Goal: Task Accomplishment & Management: Complete application form

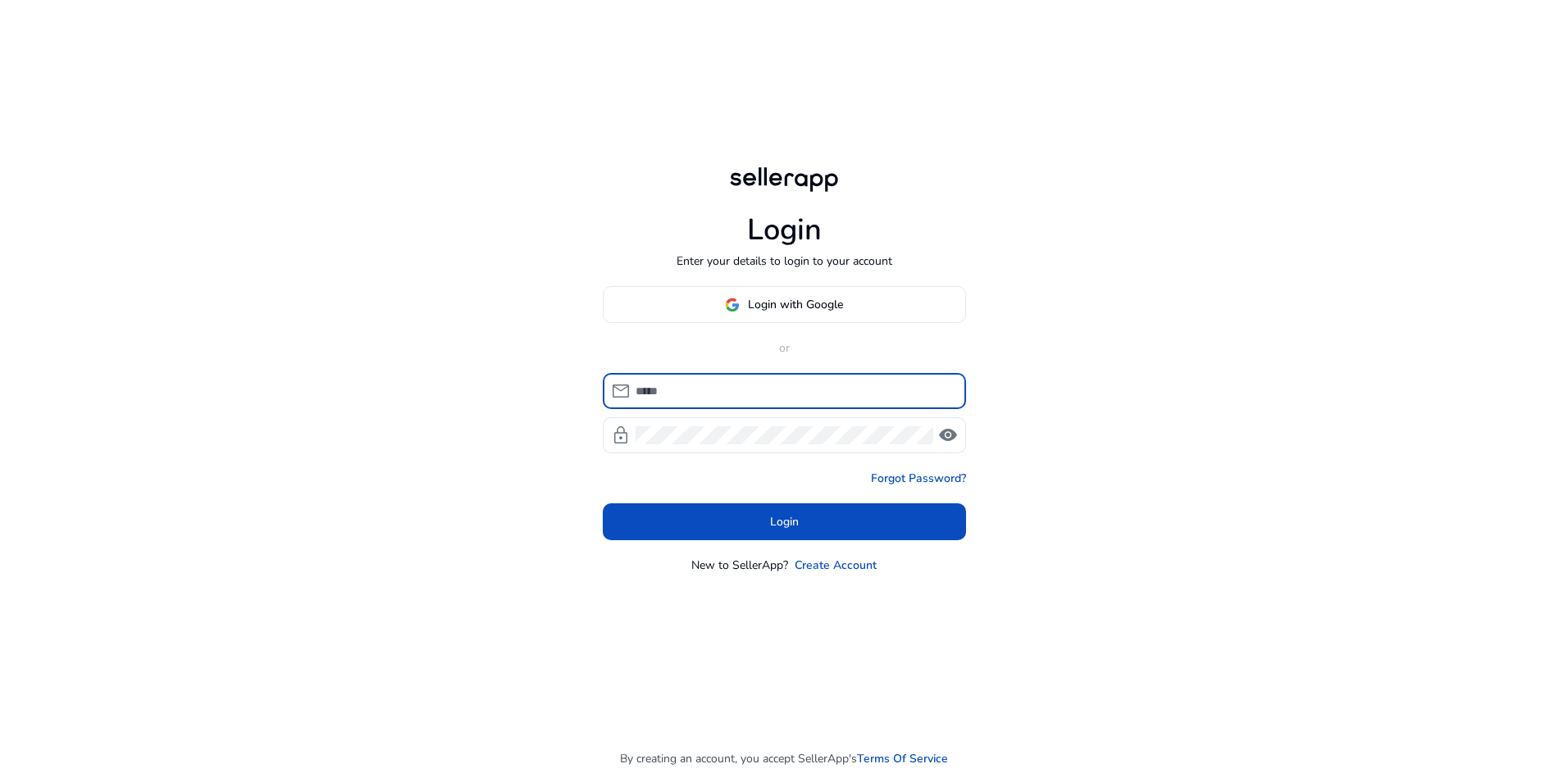
click at [727, 388] on input at bounding box center [794, 391] width 317 height 18
type input "**********"
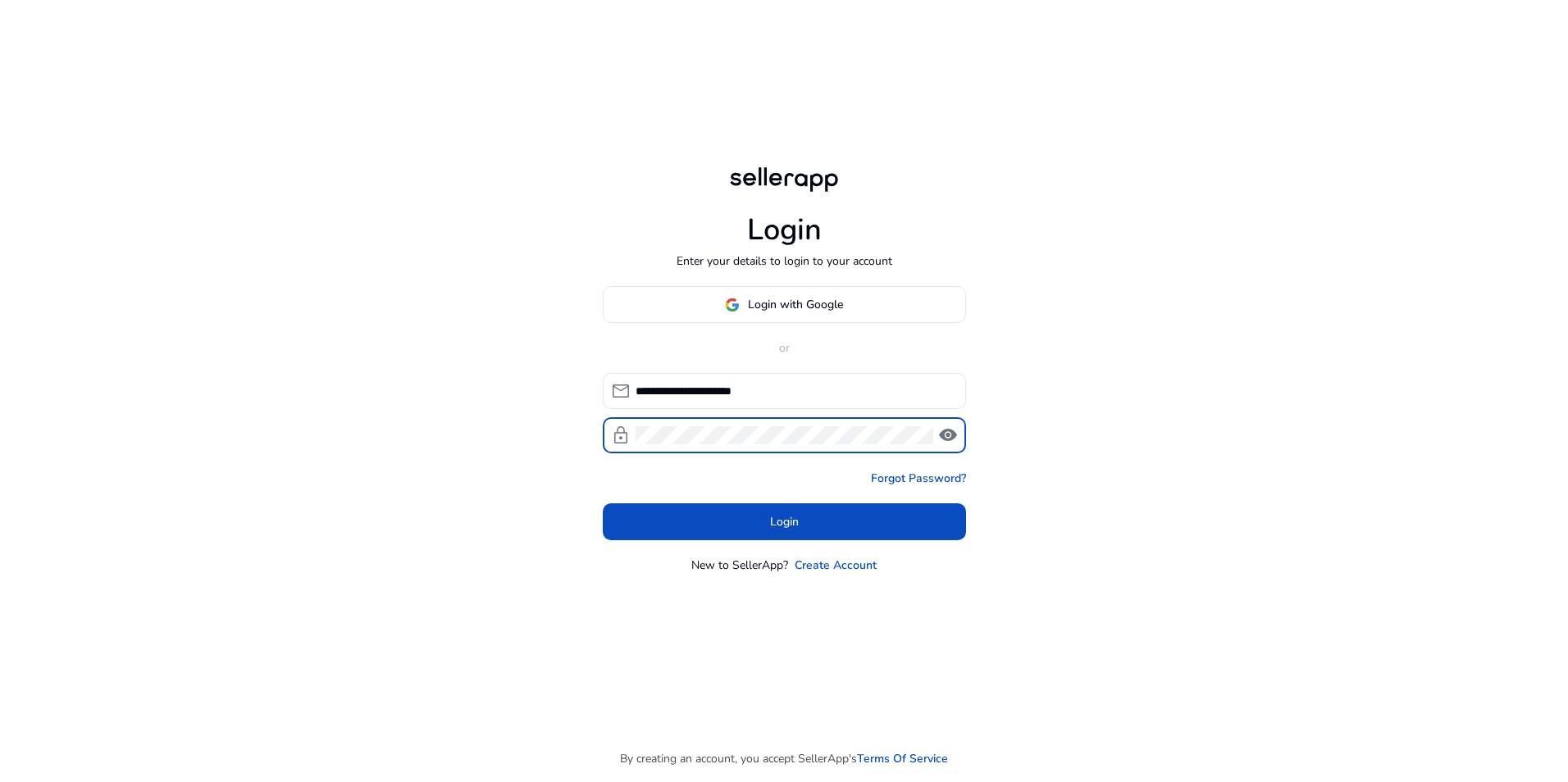
click button "Login" at bounding box center [784, 522] width 364 height 37
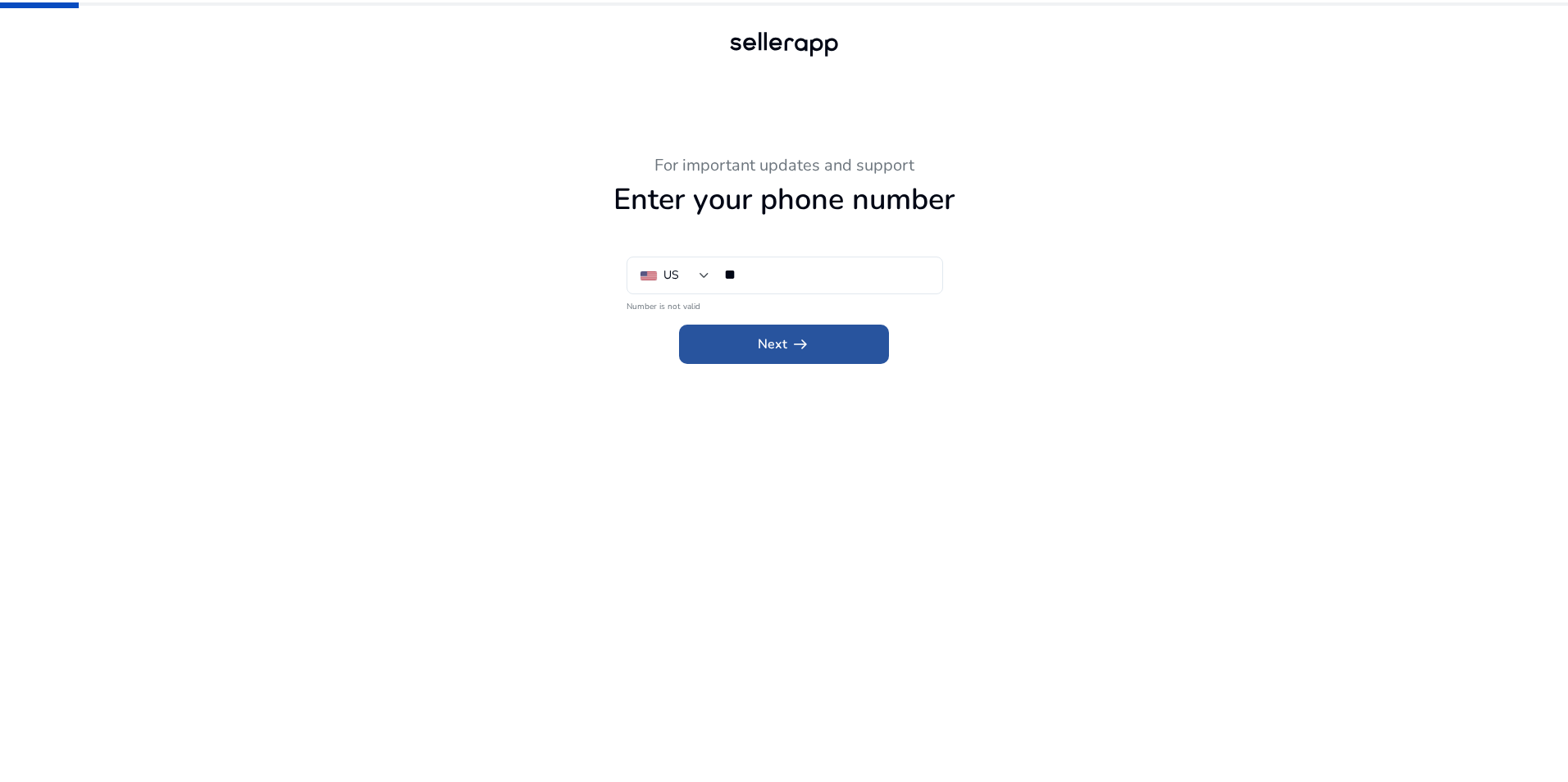
click at [757, 350] on span at bounding box center [784, 345] width 210 height 40
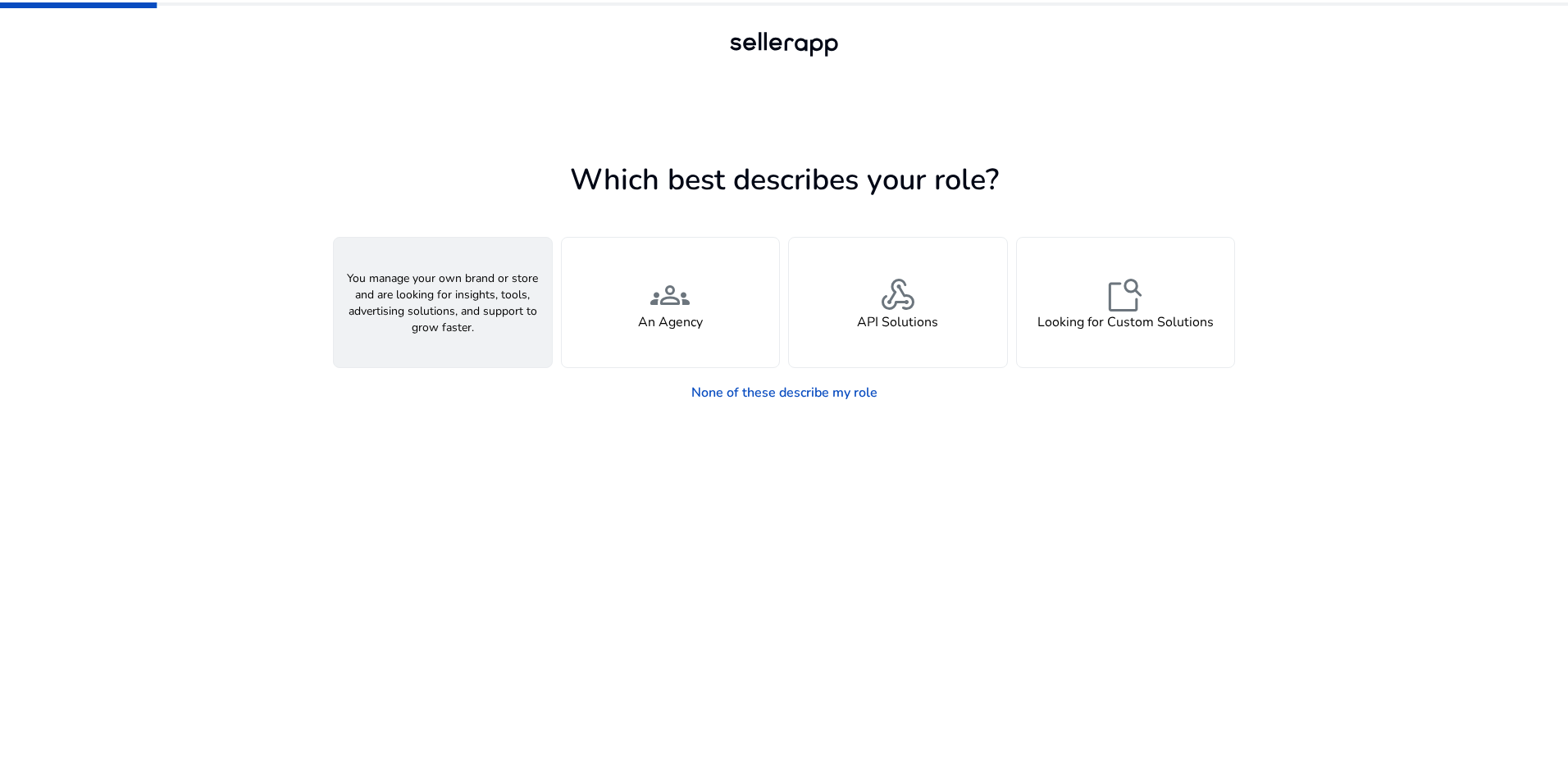
click at [463, 319] on h4 "A Seller" at bounding box center [443, 322] width 50 height 16
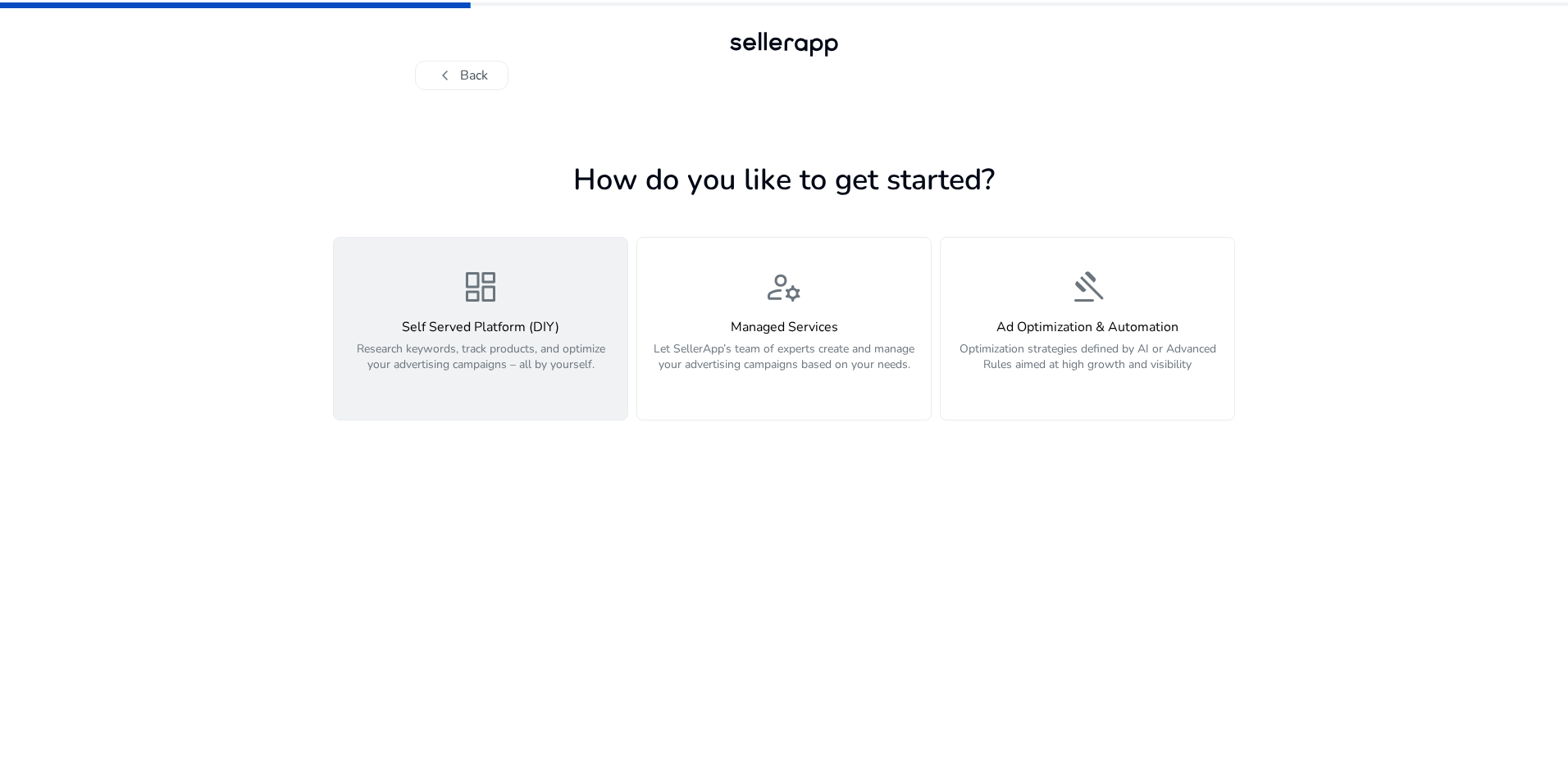
click at [489, 341] on p "Research keywords, track products, and optimize your advertising campaigns – al…" at bounding box center [480, 366] width 274 height 50
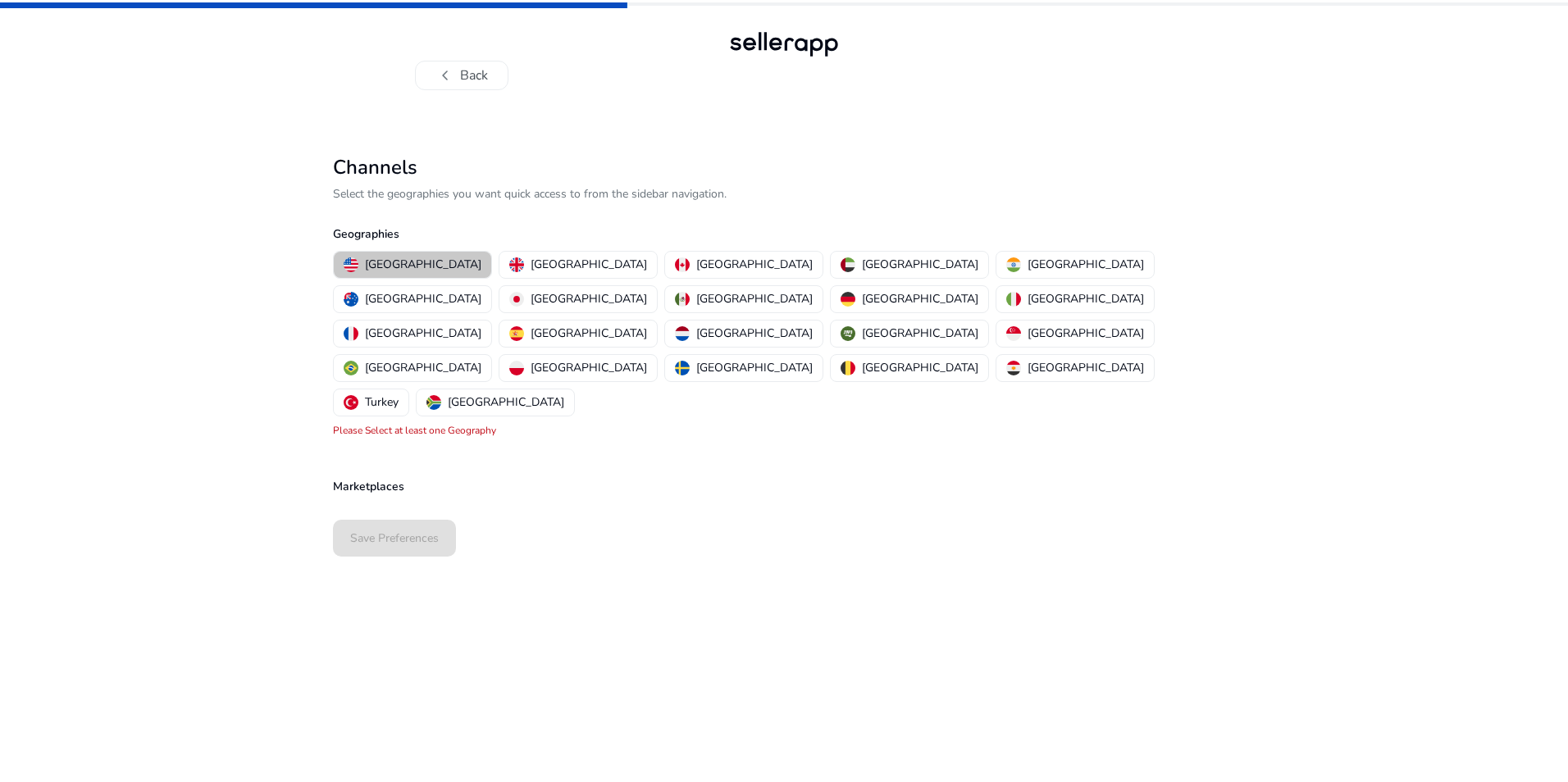
click at [421, 259] on p "[GEOGRAPHIC_DATA]" at bounding box center [422, 265] width 117 height 17
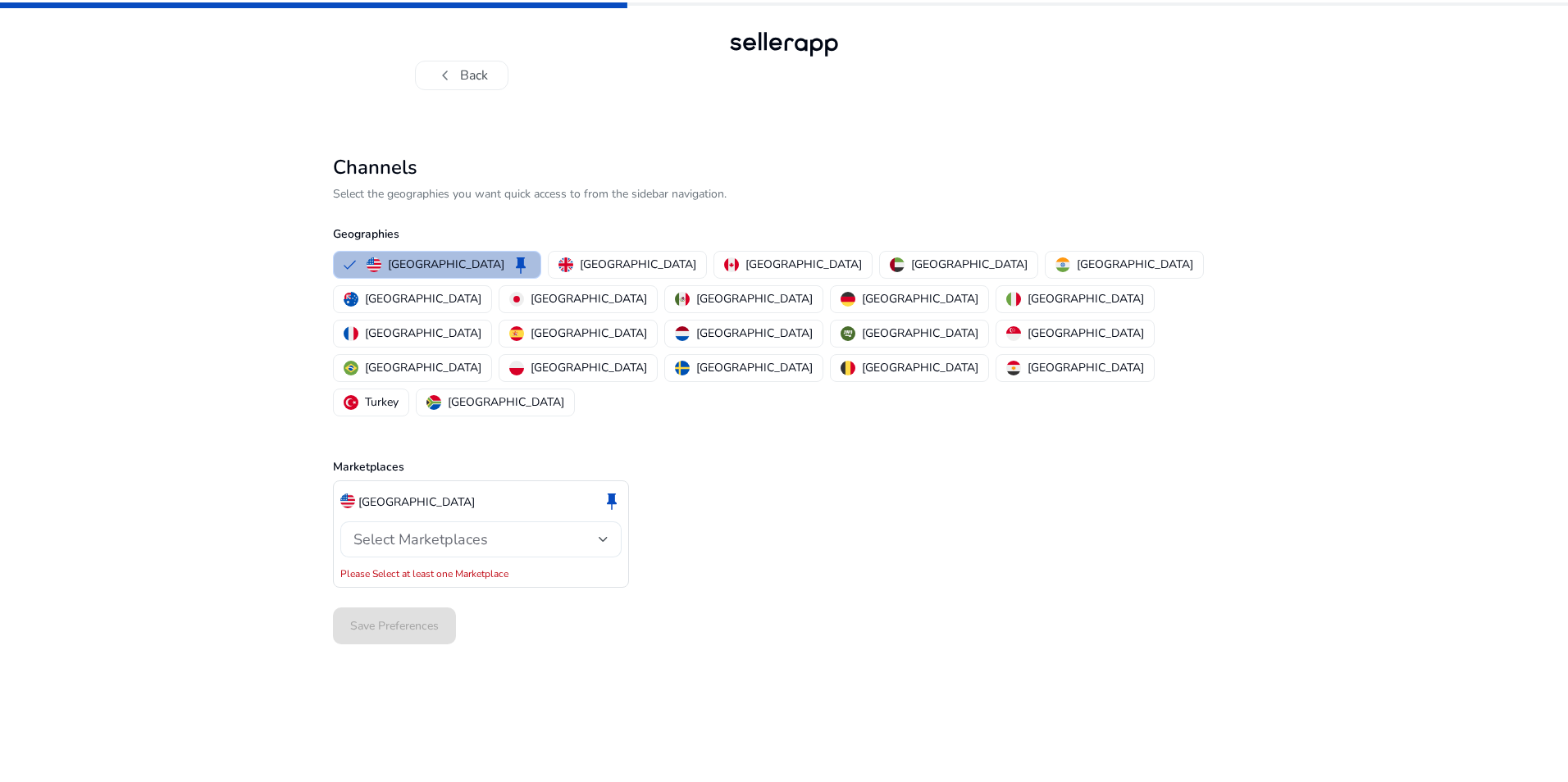
click at [570, 531] on div "Select Marketplaces" at bounding box center [476, 540] width 245 height 18
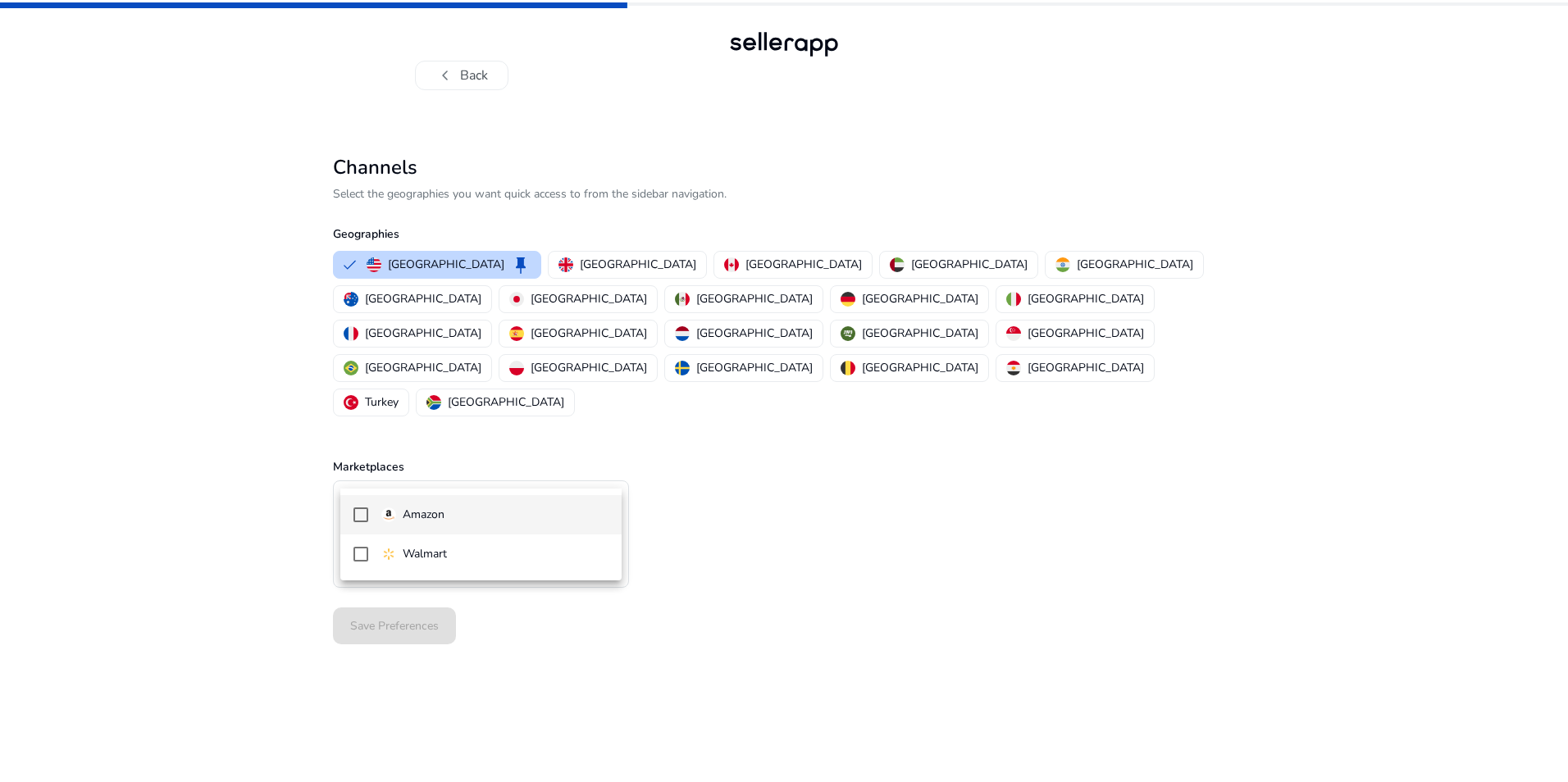
click at [432, 520] on p "Amazon" at bounding box center [423, 515] width 42 height 18
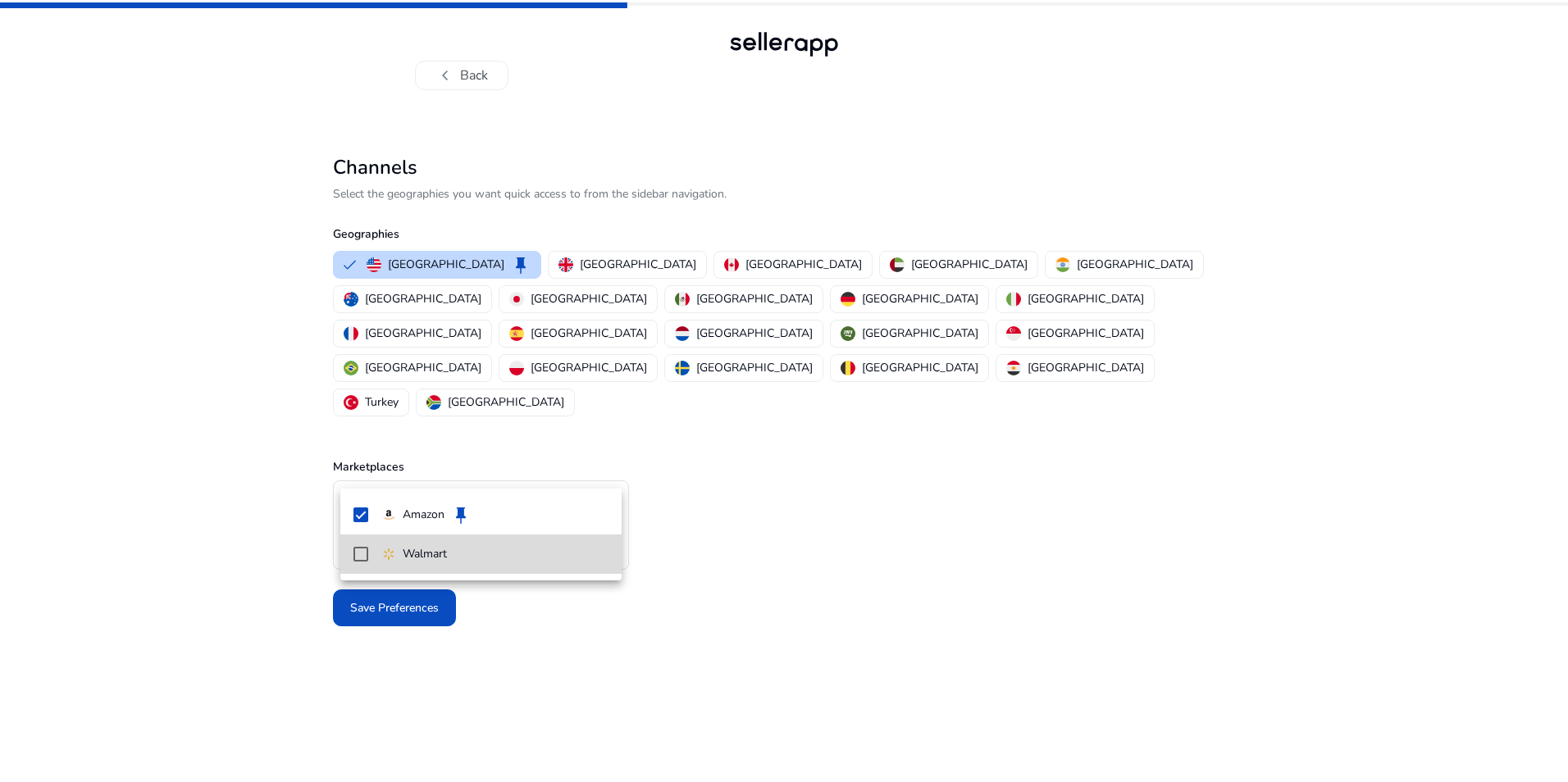
click at [397, 556] on div "Walmart" at bounding box center [413, 555] width 65 height 18
drag, startPoint x: 460, startPoint y: 620, endPoint x: 450, endPoint y: 619, distance: 10.0
click at [460, 620] on div at bounding box center [784, 391] width 1568 height 782
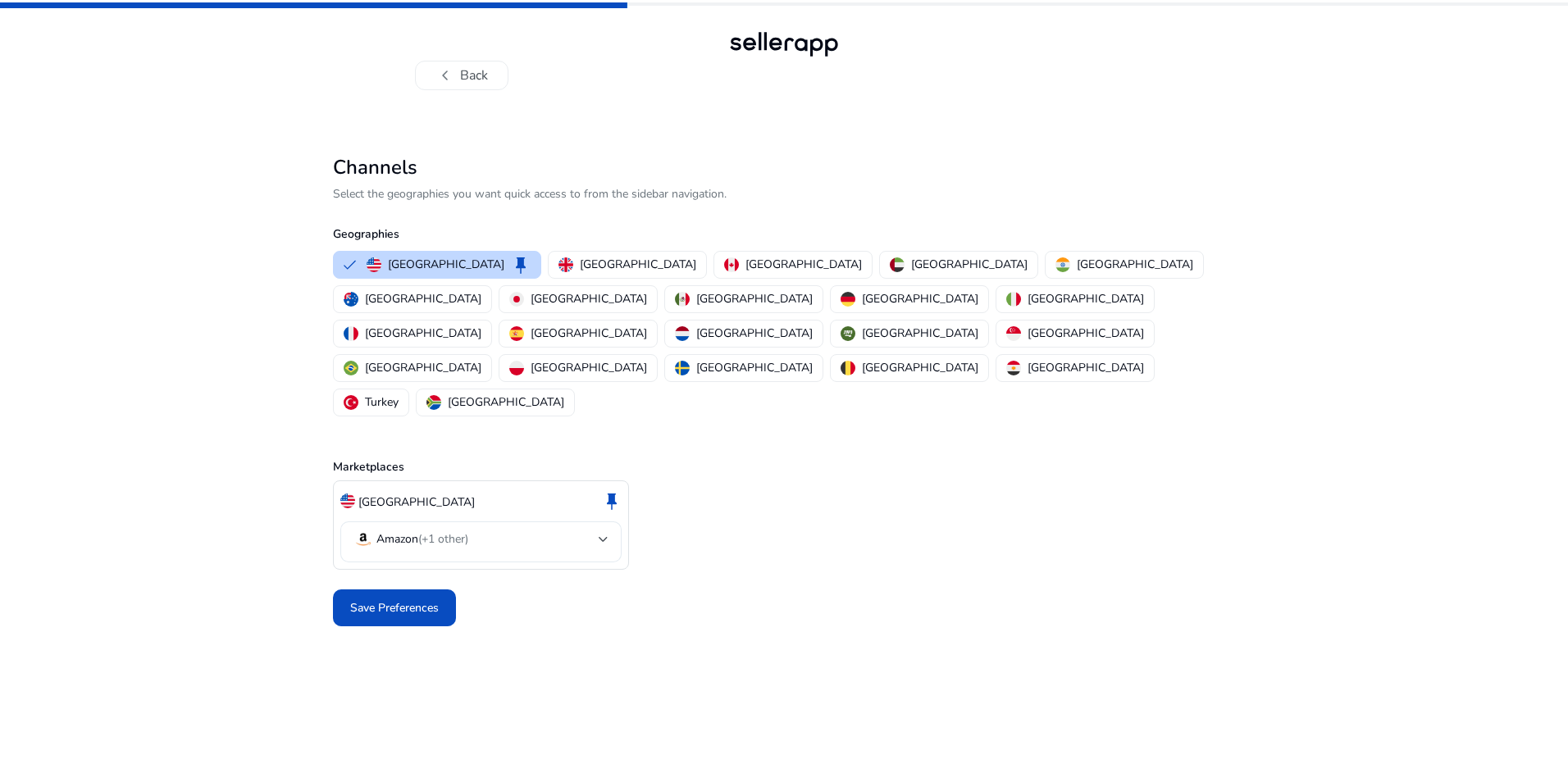
click at [444, 532] on span "(+1 other)" at bounding box center [443, 539] width 50 height 16
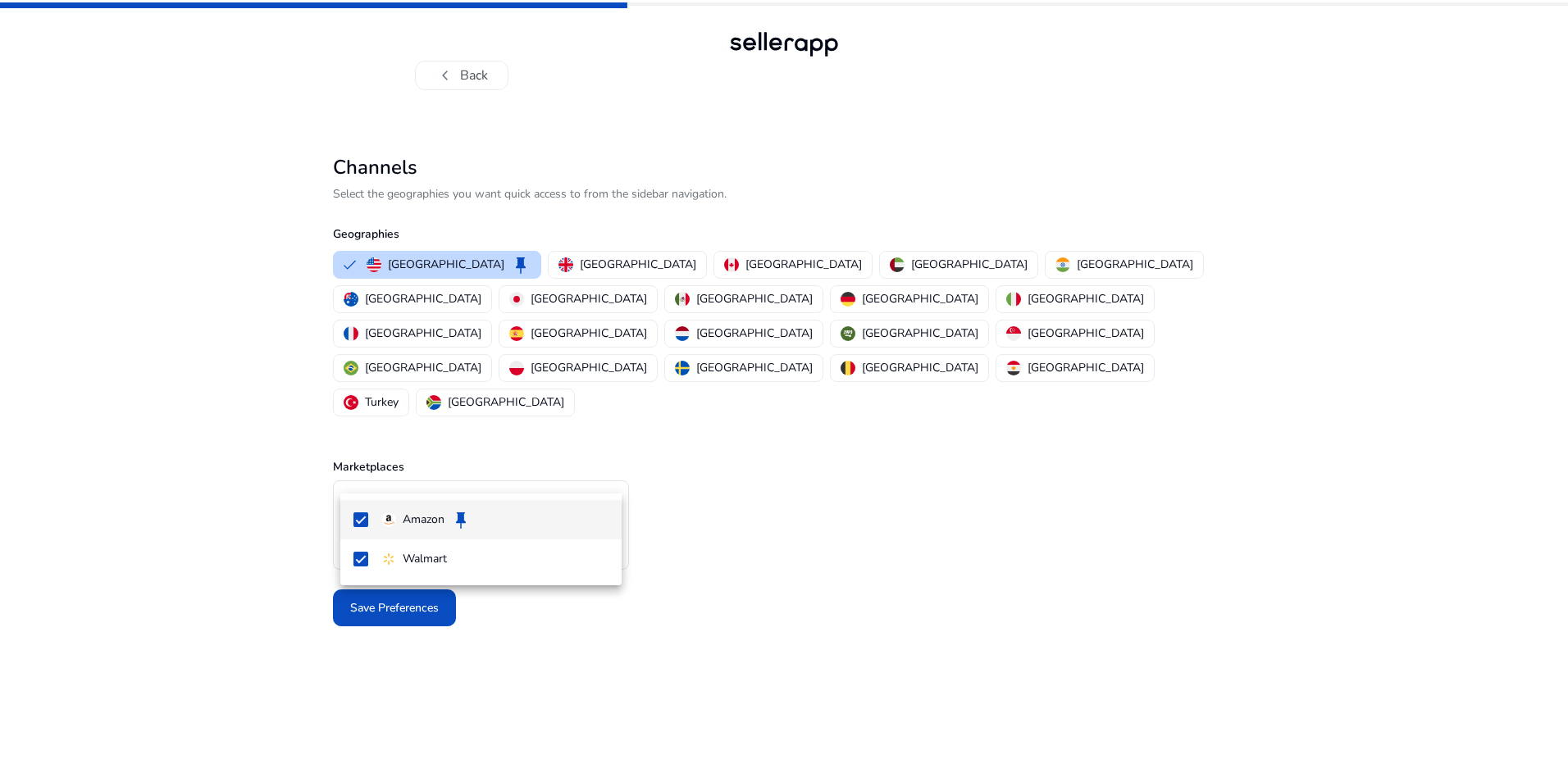
click at [518, 627] on div at bounding box center [784, 391] width 1568 height 782
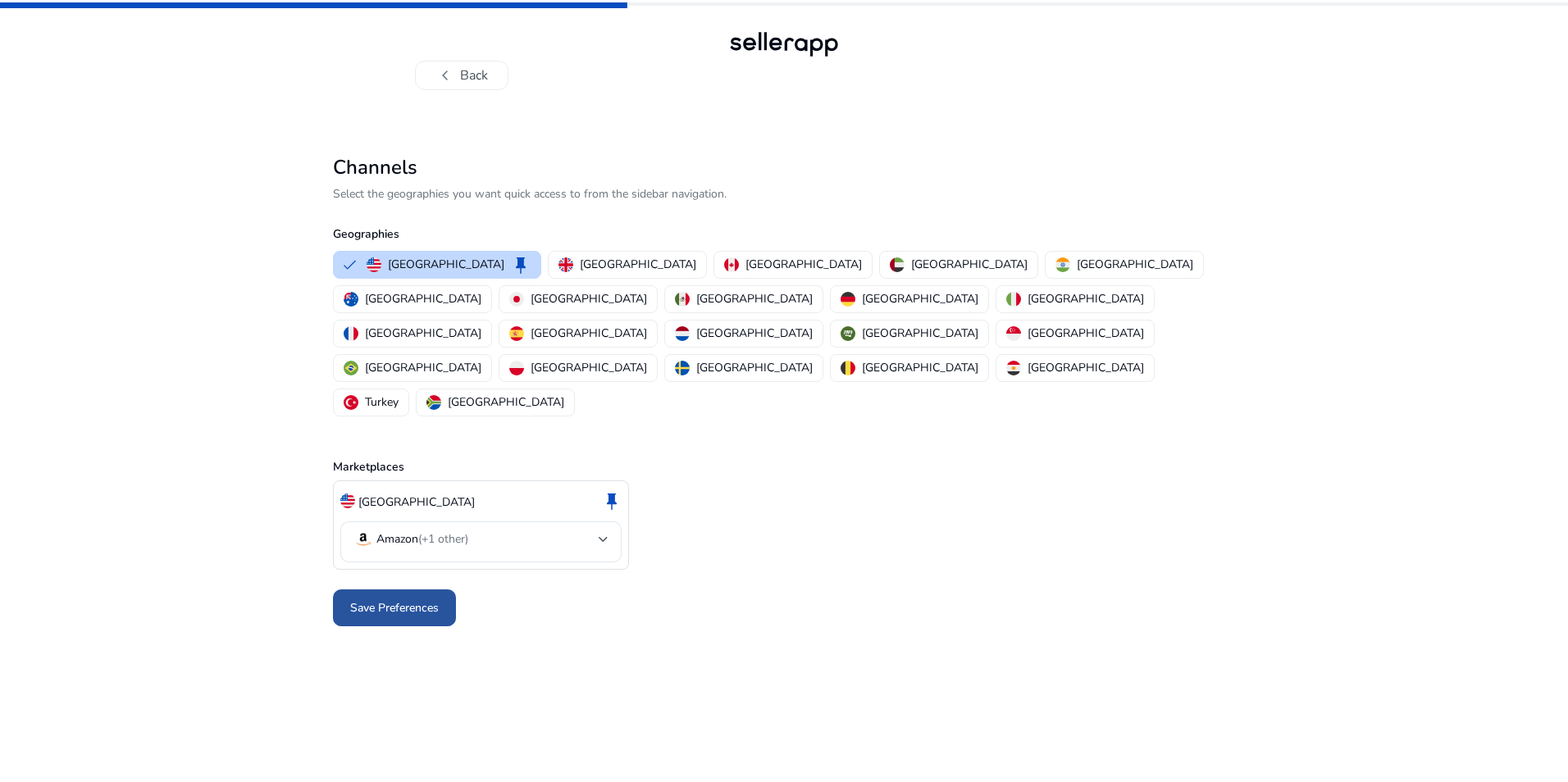
click at [420, 599] on span "Save Preferences" at bounding box center [394, 608] width 88 height 17
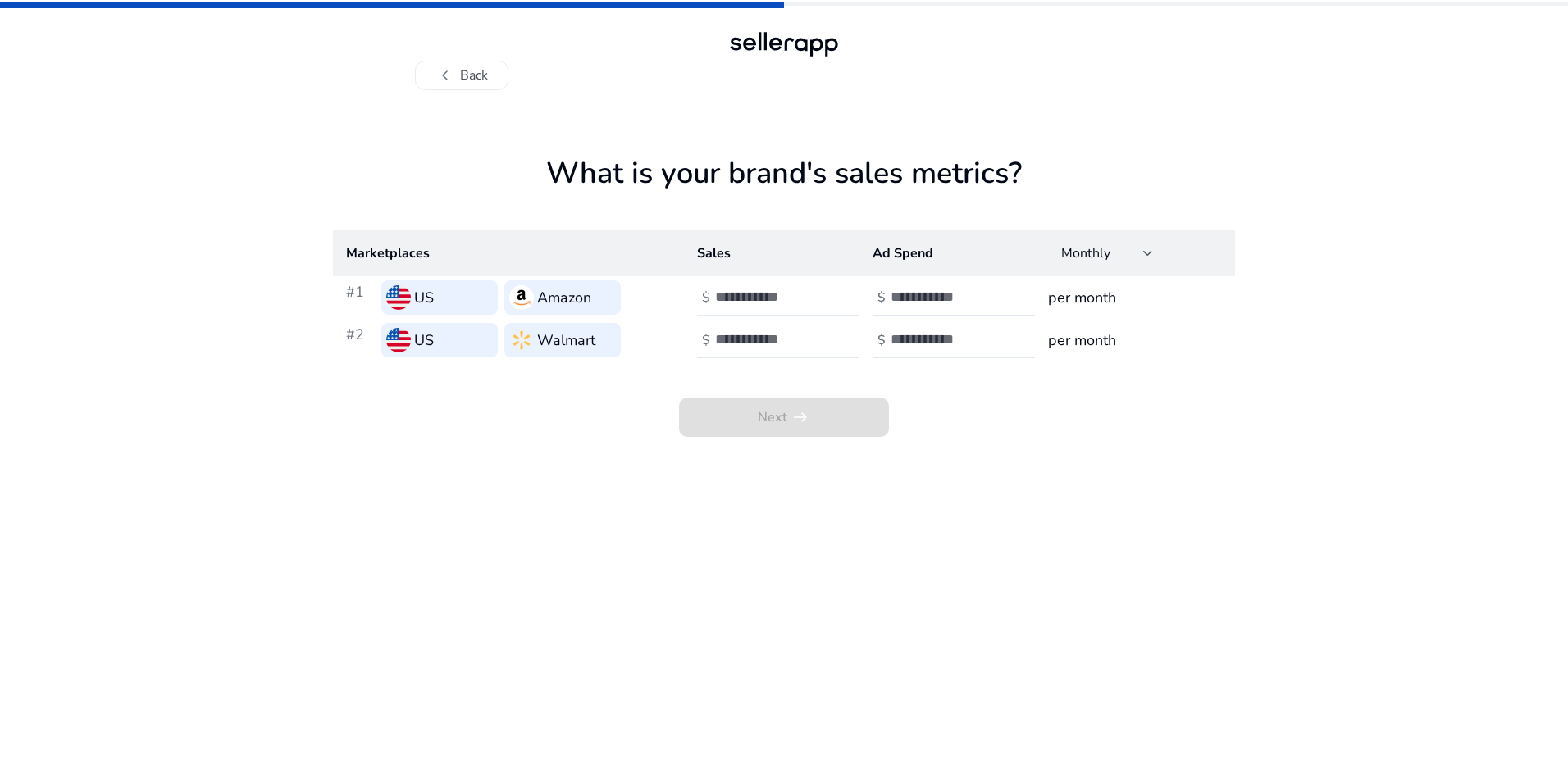
click at [746, 293] on input "number" at bounding box center [770, 297] width 111 height 18
drag, startPoint x: 763, startPoint y: 288, endPoint x: 701, endPoint y: 291, distance: 62.1
click at [701, 291] on div "$ *****" at bounding box center [779, 298] width 165 height 36
type input "*****"
click at [755, 332] on input "number" at bounding box center [770, 340] width 111 height 18
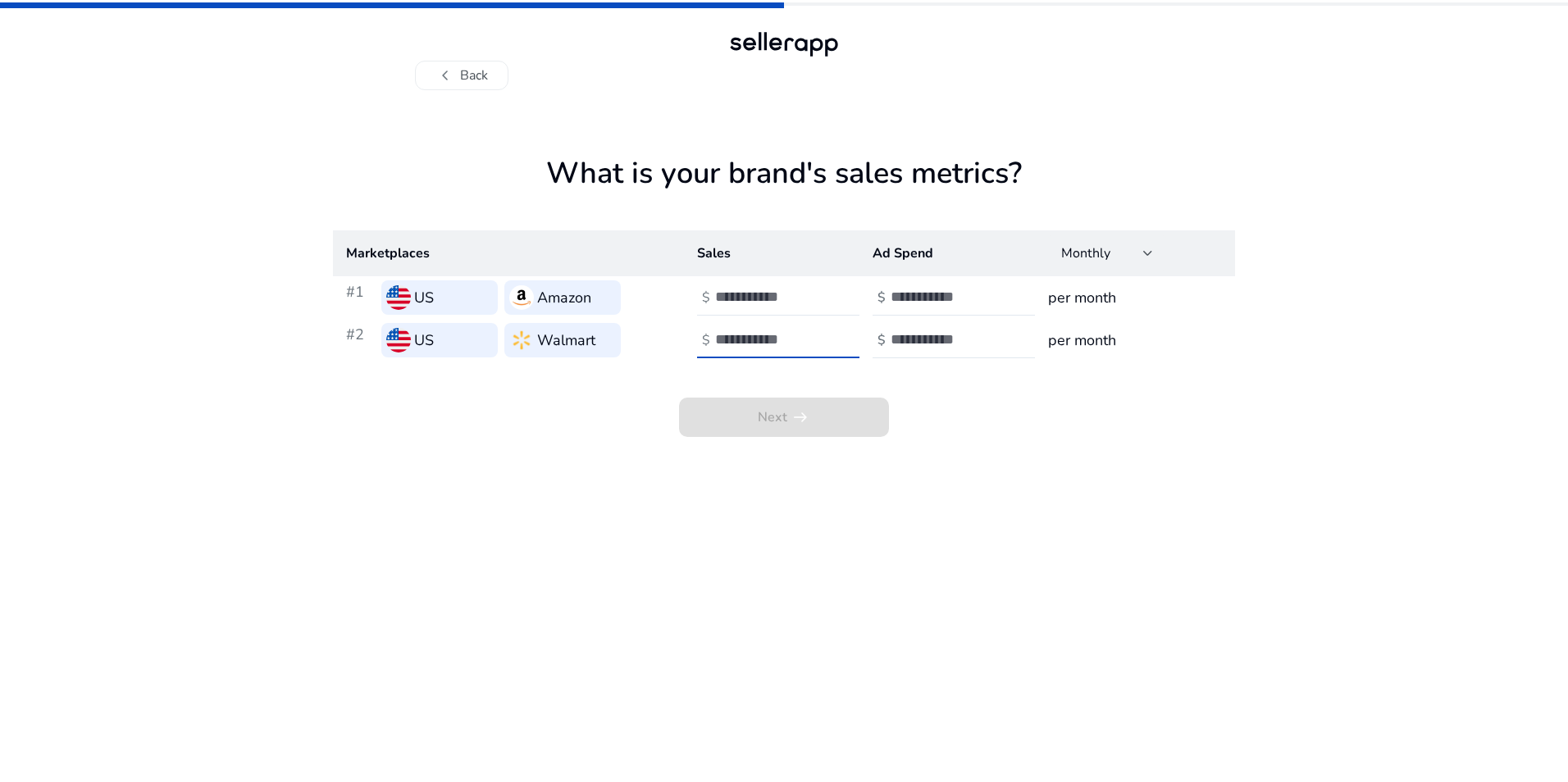
type input "*"
type input "****"
click at [966, 541] on app-sales-metrics "What is your brand's sales metrics? Marketplaces Sales Ad Spend Monthly #1 US A…" at bounding box center [784, 470] width 902 height 627
click at [826, 422] on span "Next arrow_right_alt" at bounding box center [784, 417] width 210 height 40
click at [782, 410] on span "Next arrow_right_alt" at bounding box center [784, 417] width 210 height 40
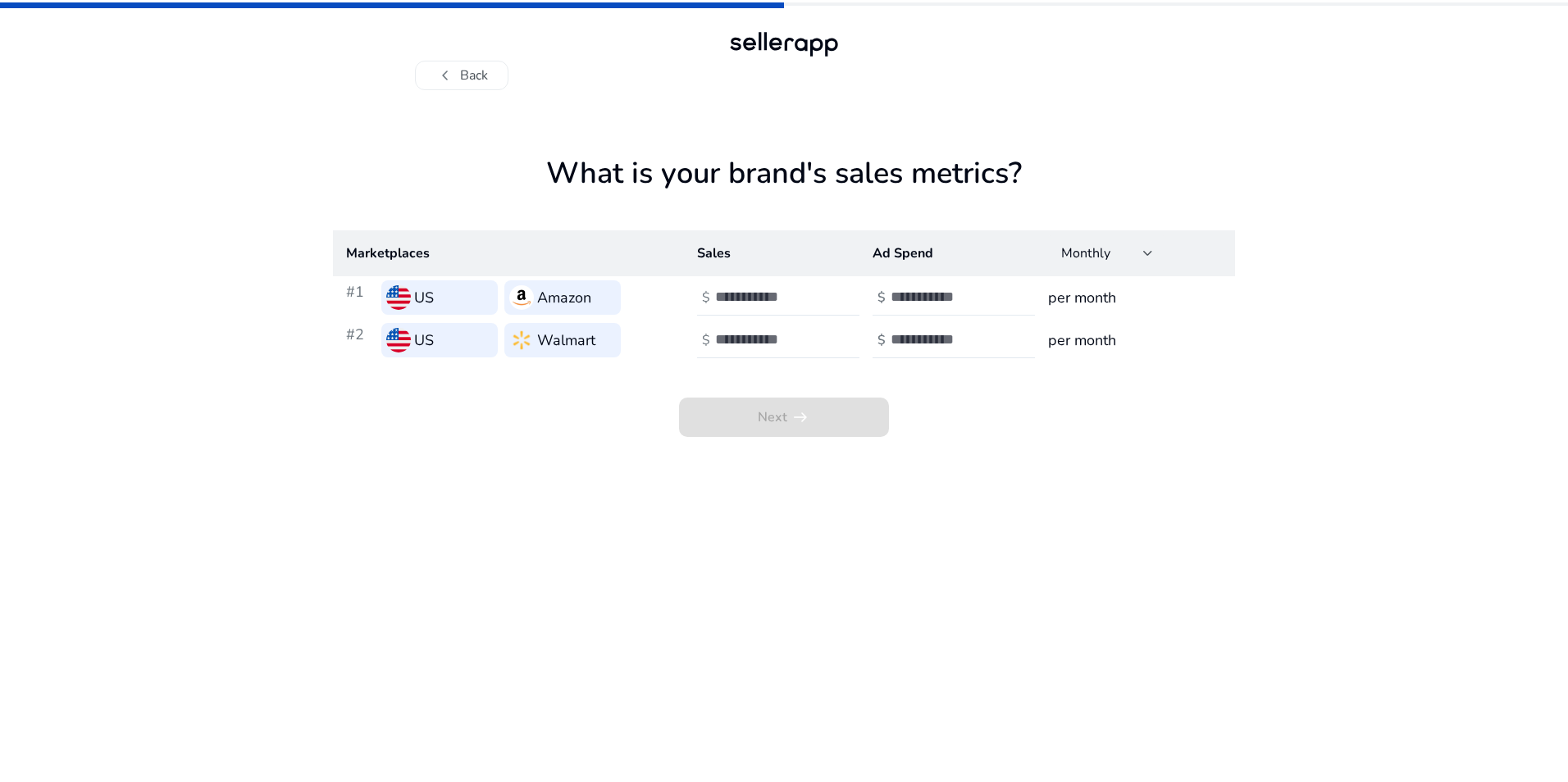
click at [922, 300] on input "number" at bounding box center [946, 297] width 111 height 18
click at [993, 293] on input "*" at bounding box center [946, 297] width 111 height 18
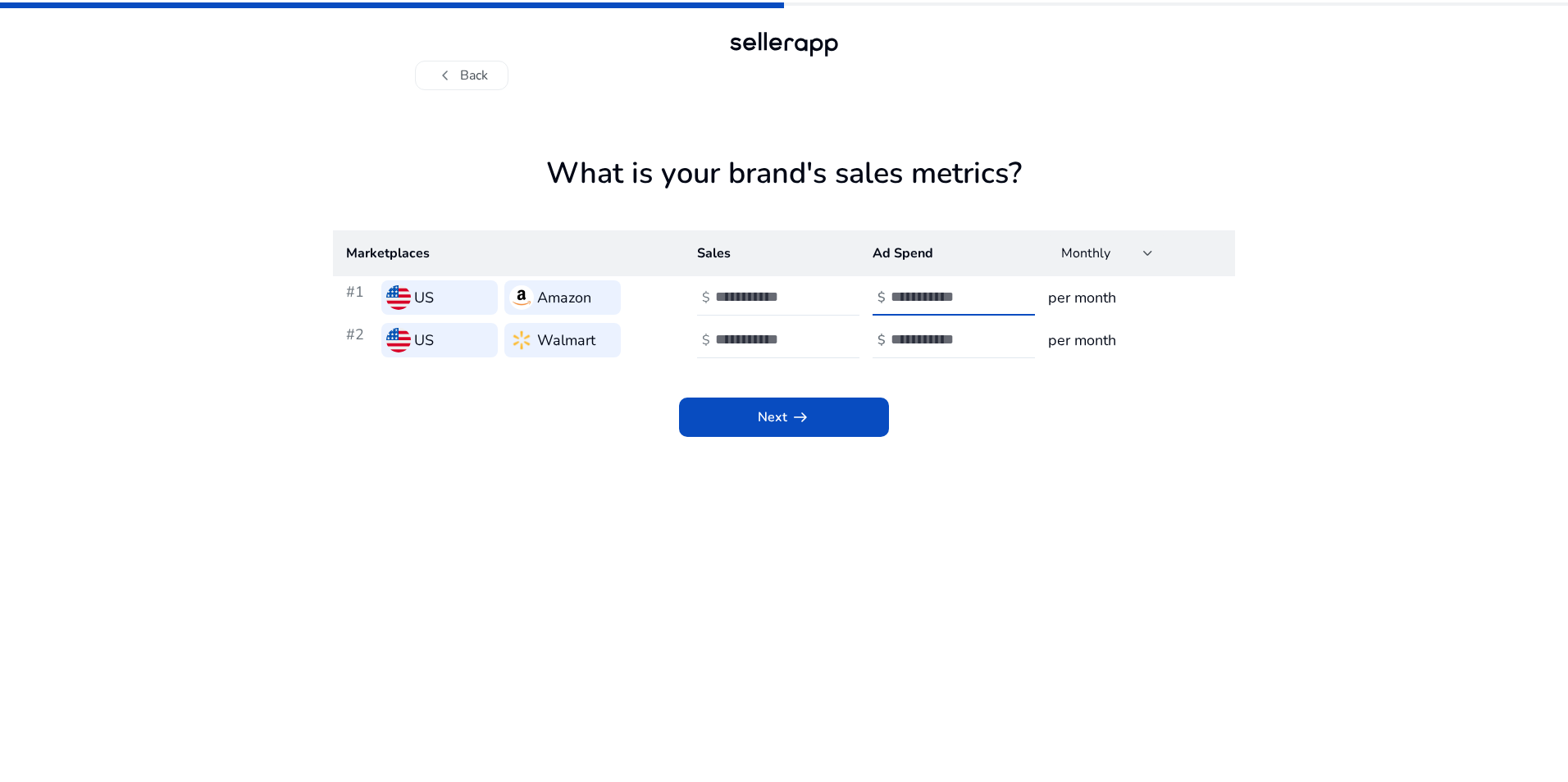
click at [993, 293] on input "*" at bounding box center [946, 297] width 111 height 18
drag, startPoint x: 903, startPoint y: 296, endPoint x: 879, endPoint y: 295, distance: 24.0
click at [879, 295] on div "$ *" at bounding box center [956, 298] width 165 height 36
type input "*"
type input "****"
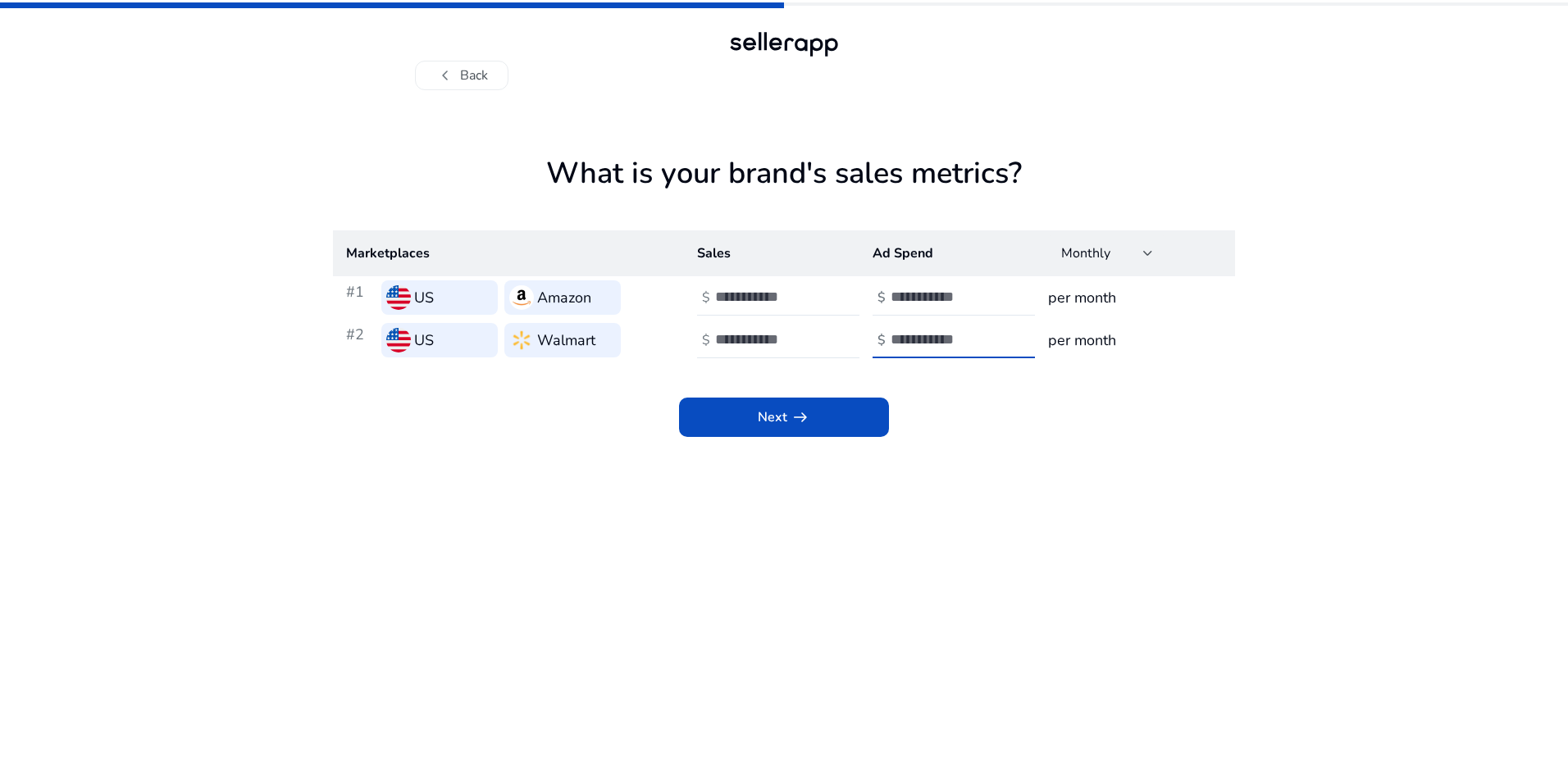
click at [912, 338] on input "number" at bounding box center [946, 340] width 111 height 18
type input "*"
click at [772, 398] on span at bounding box center [784, 417] width 210 height 40
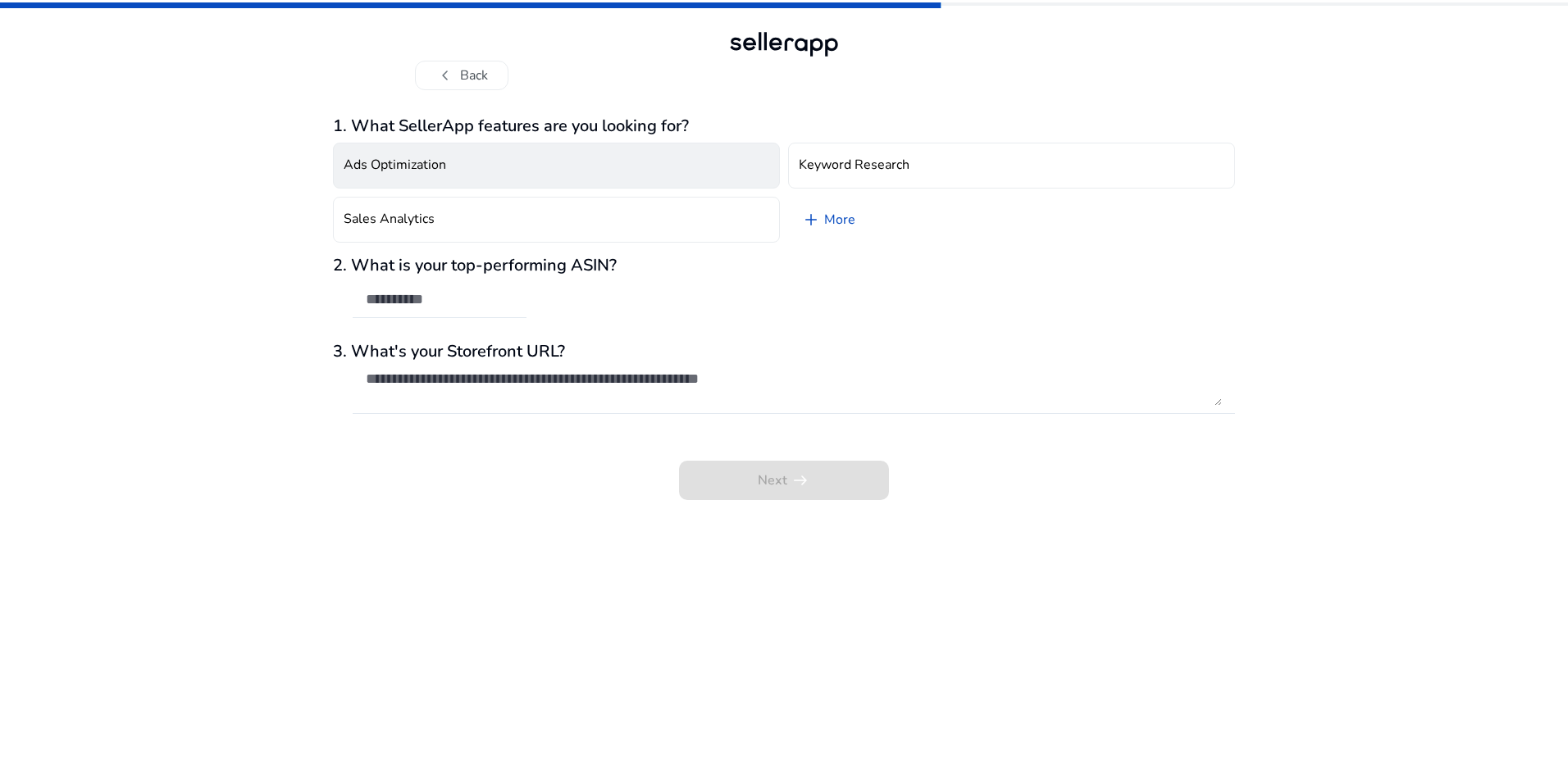
click at [410, 162] on h4 "Ads Optimization" at bounding box center [395, 165] width 102 height 16
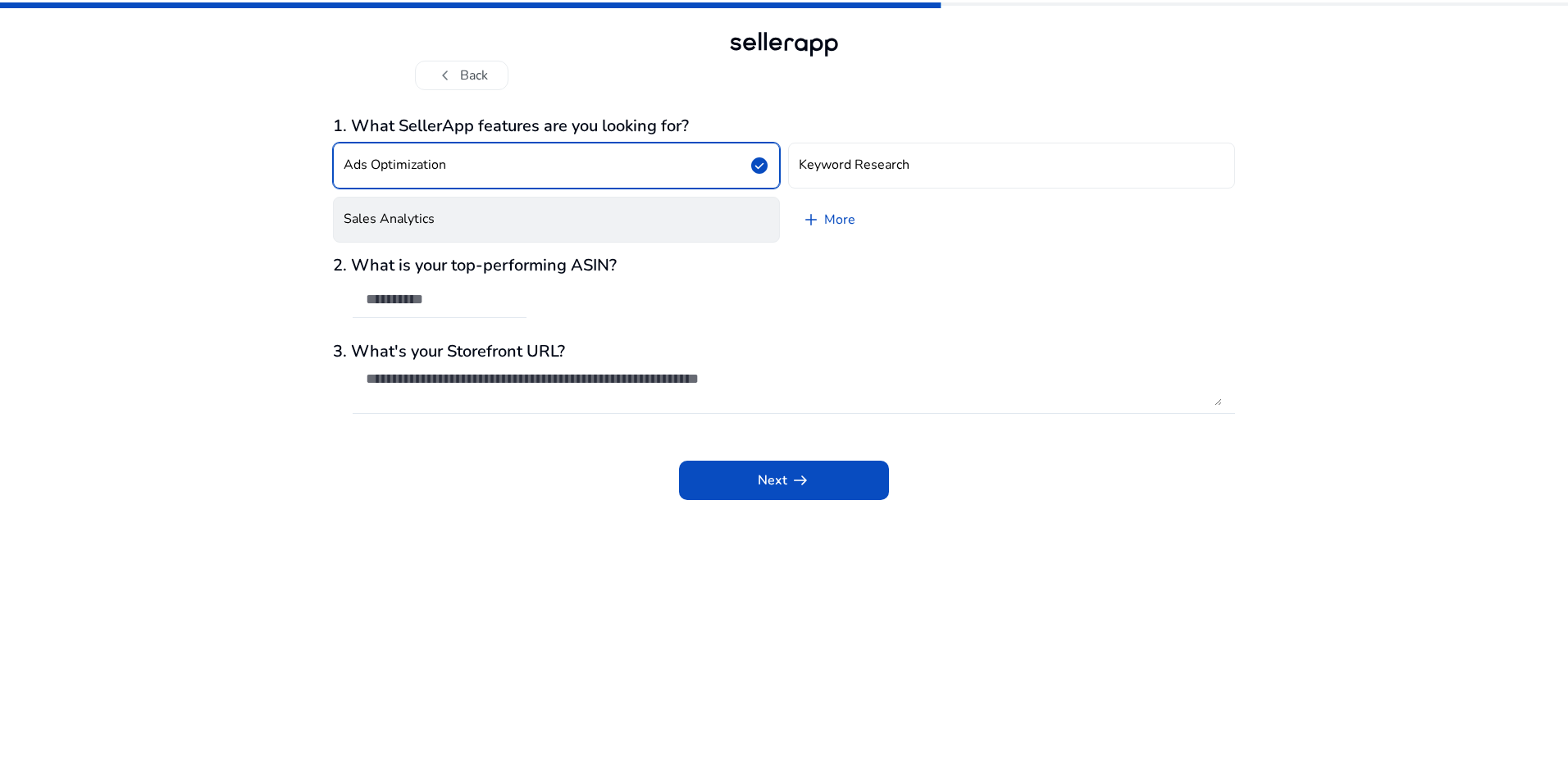
click at [416, 203] on button "Sales Analytics" at bounding box center [556, 220] width 447 height 46
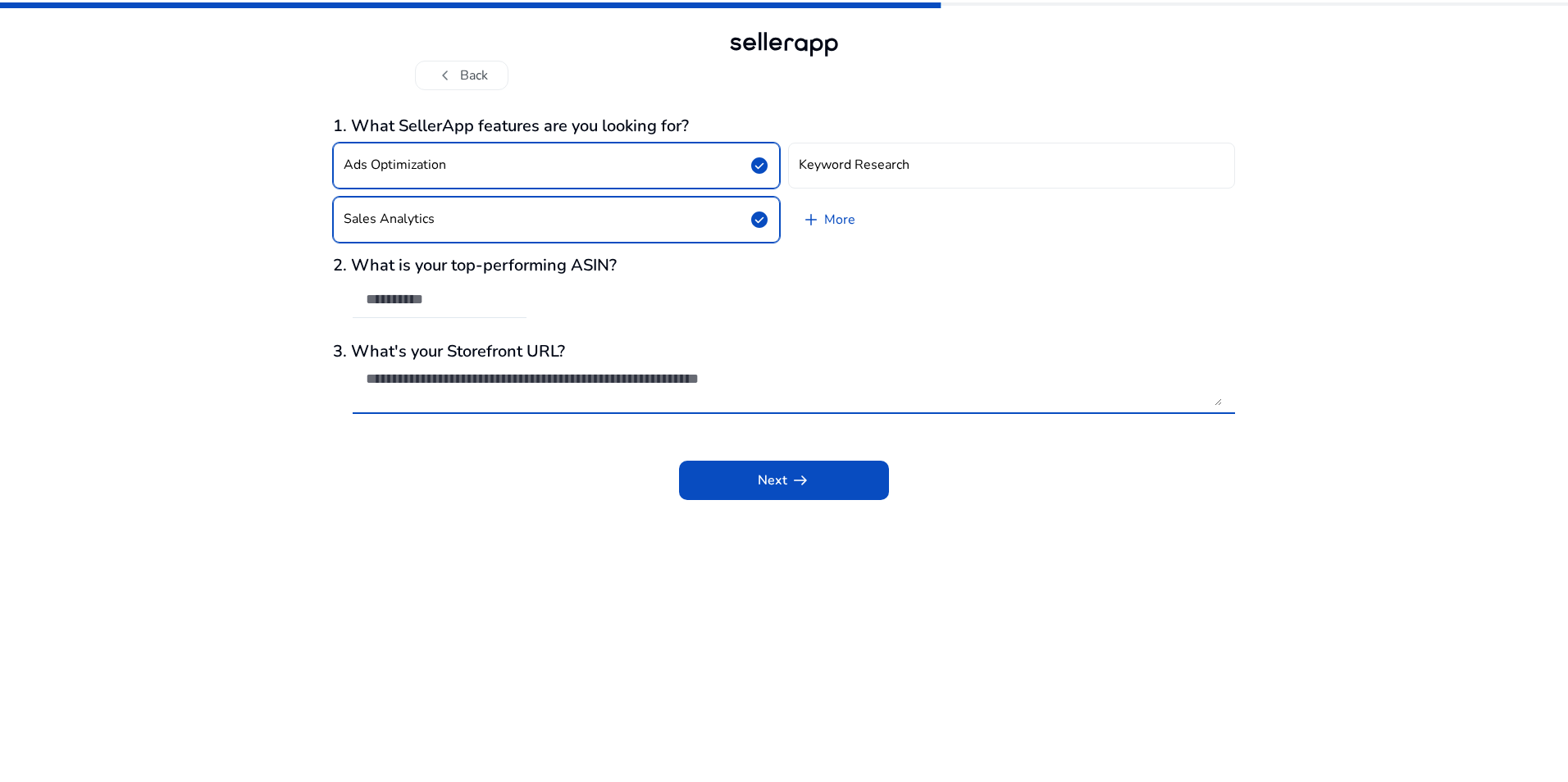
click at [455, 370] on textarea at bounding box center [794, 388] width 856 height 36
paste textarea "**********"
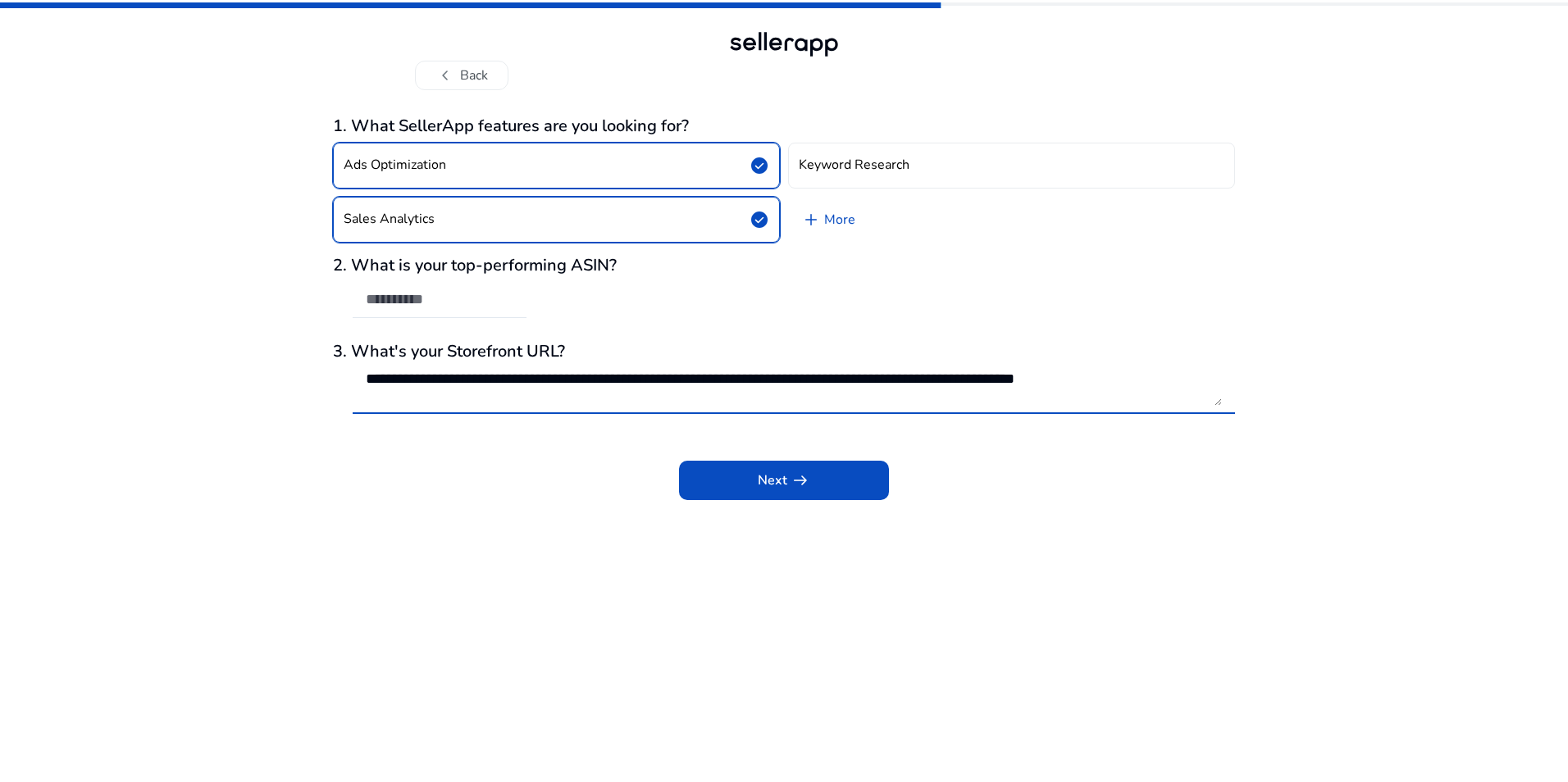
scroll to position [1, 0]
type textarea "**********"
click at [731, 480] on span at bounding box center [784, 481] width 210 height 40
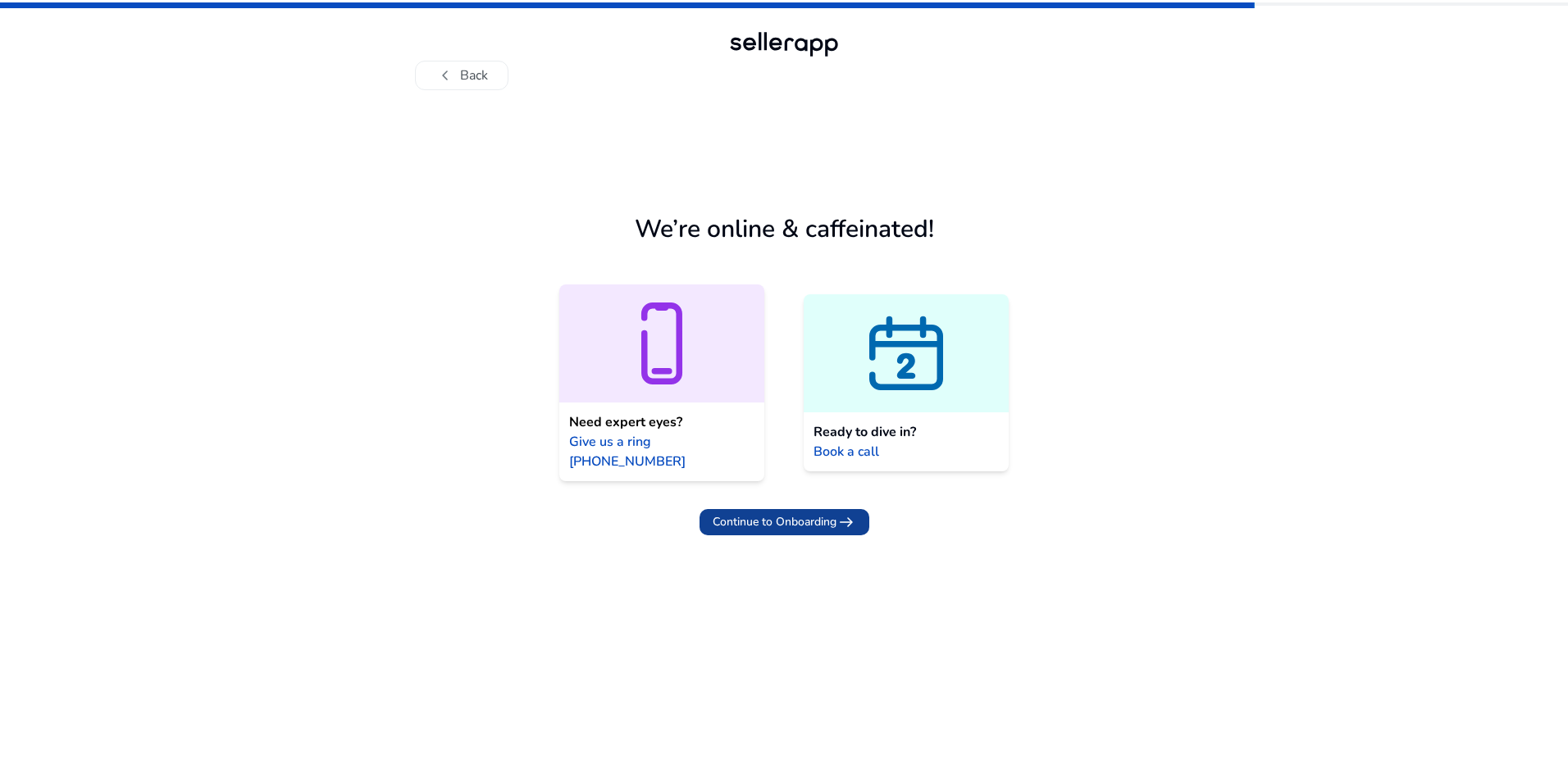
click at [756, 513] on span "Continue to Onboarding" at bounding box center [774, 522] width 124 height 17
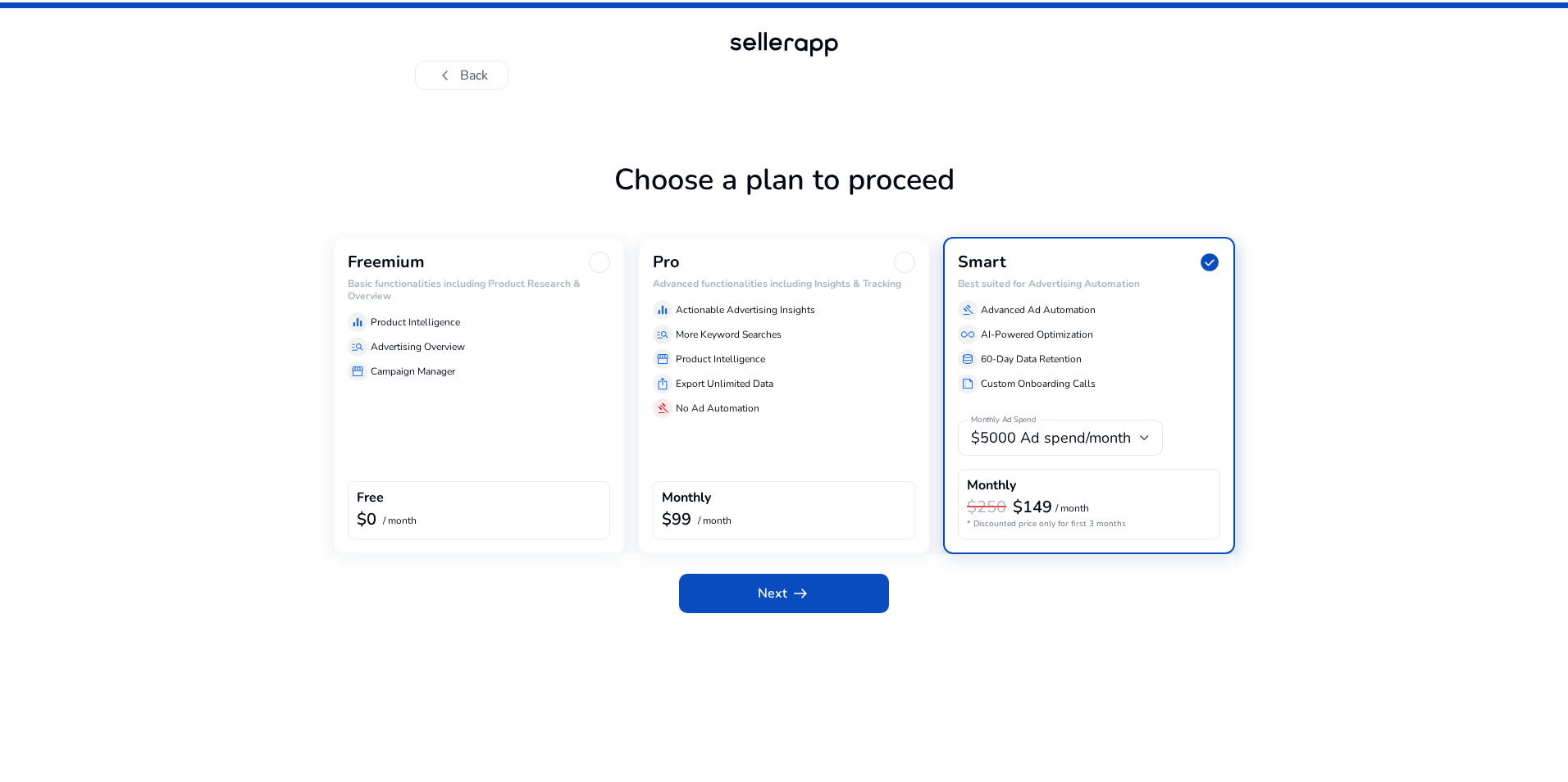
click at [594, 261] on div at bounding box center [599, 263] width 21 height 21
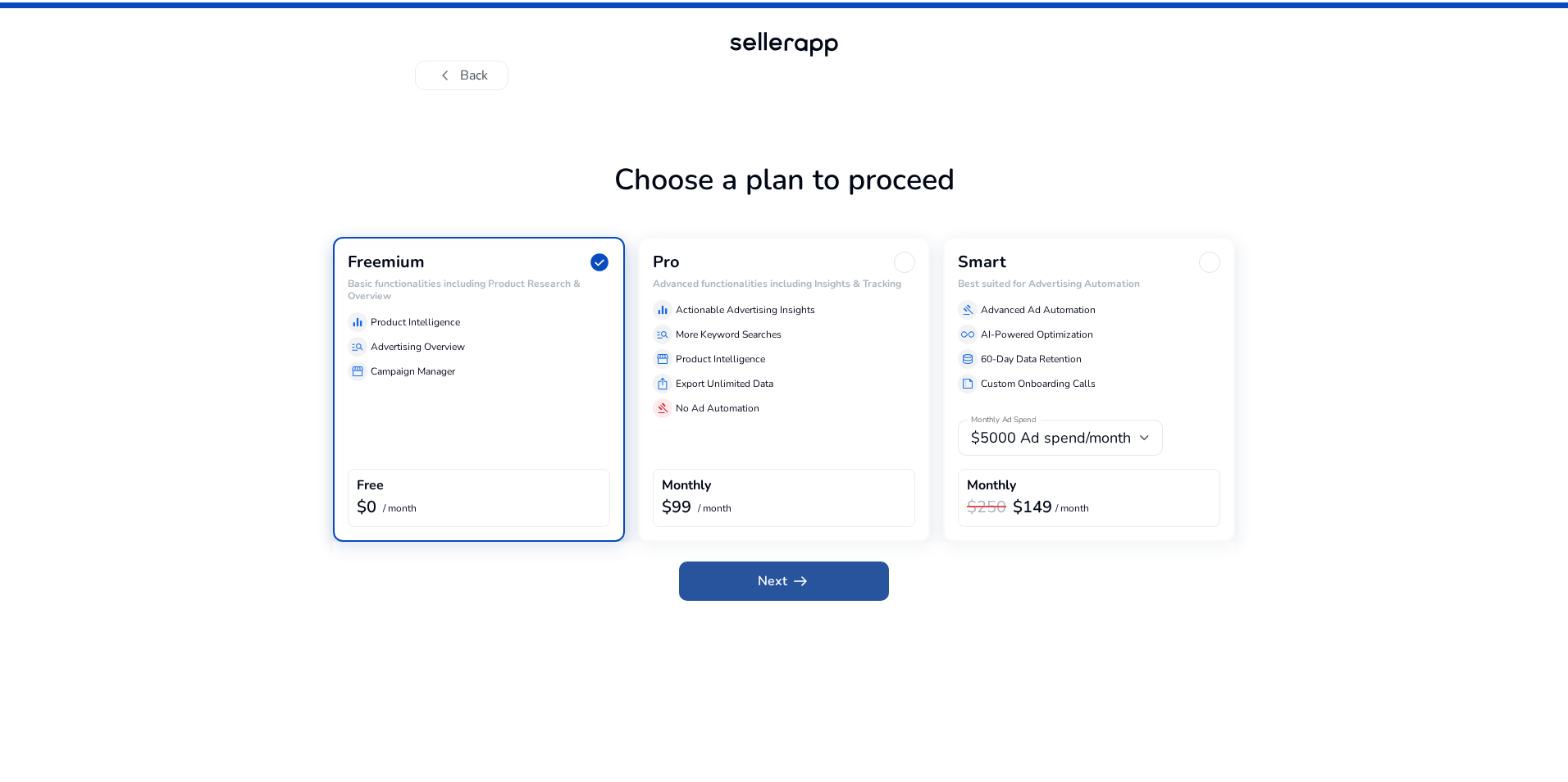
click at [787, 581] on app-icon "arrow_right_alt" at bounding box center [798, 582] width 23 height 20
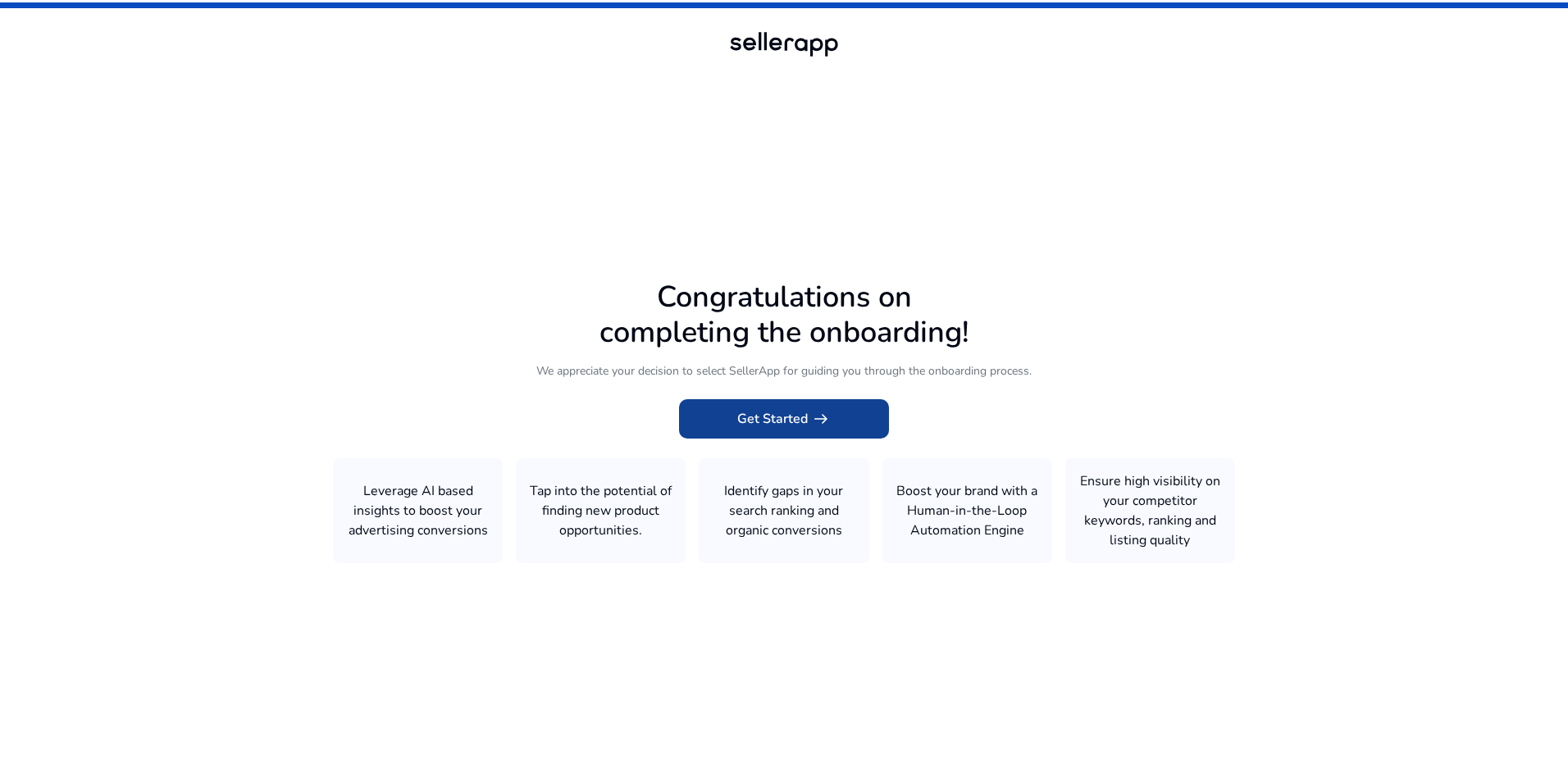
click at [747, 422] on span "Get Started arrow_right_alt" at bounding box center [784, 419] width 93 height 20
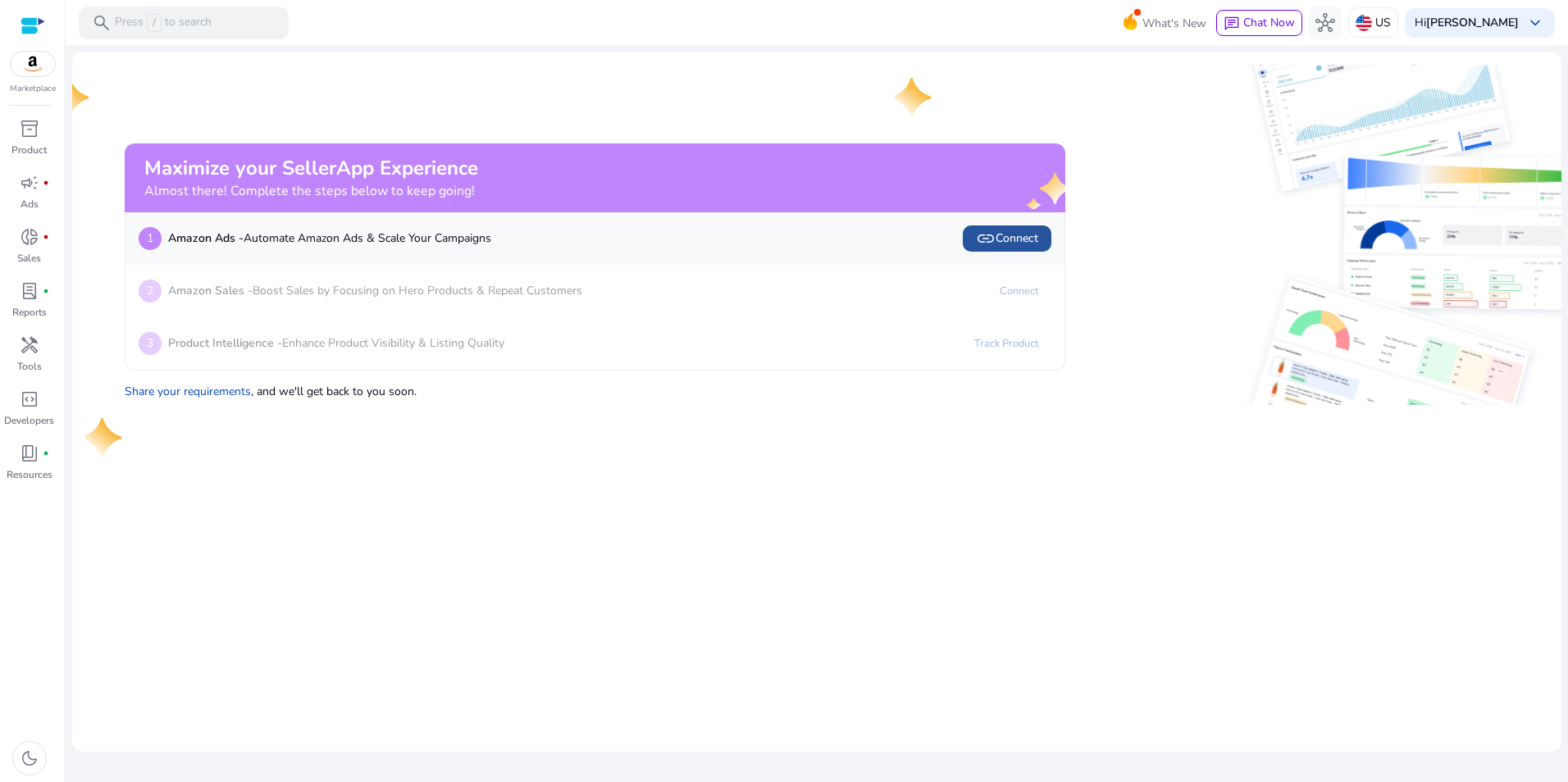
click at [1004, 236] on span "link Connect" at bounding box center [1007, 239] width 62 height 20
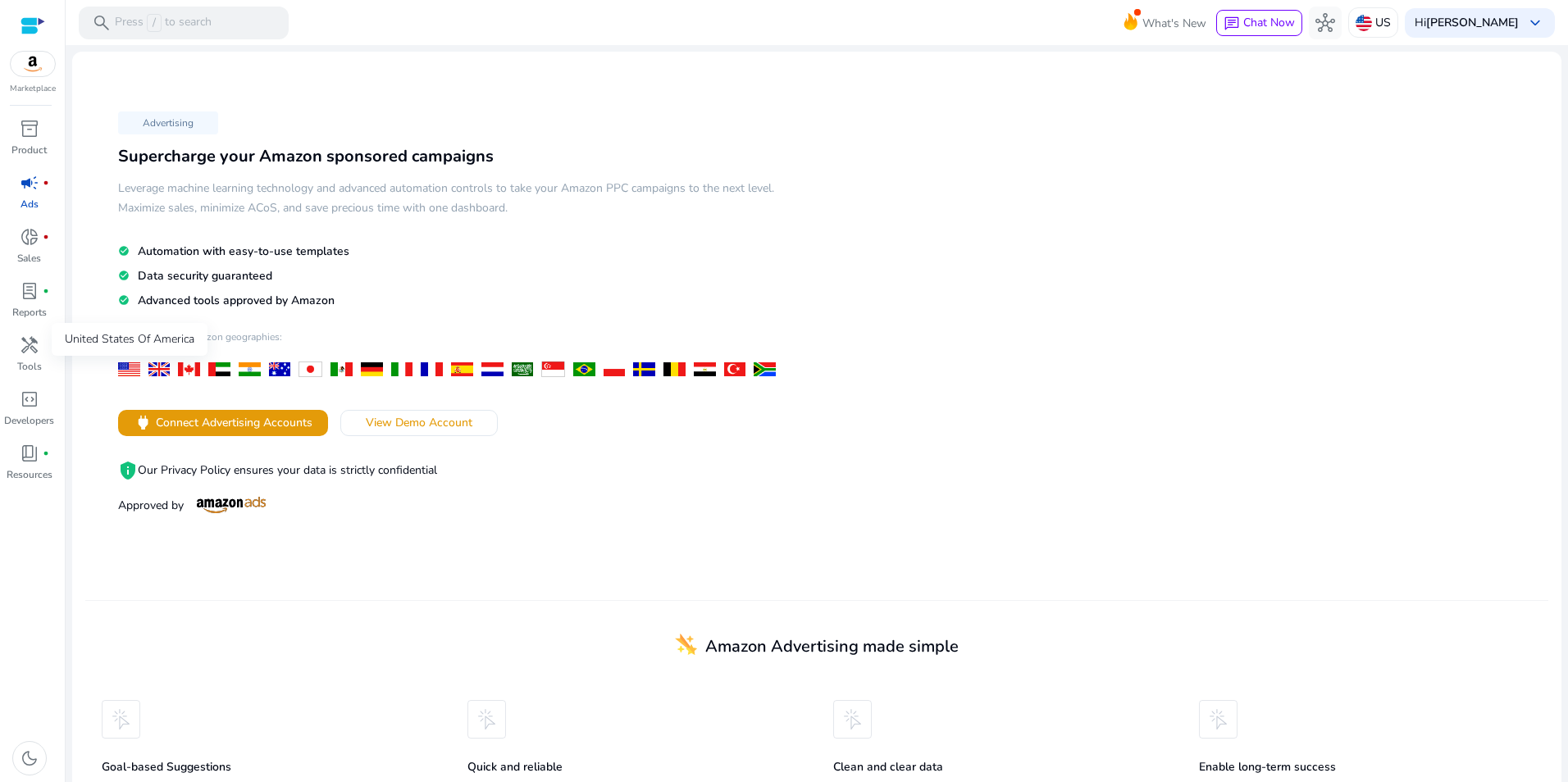
click at [125, 372] on div at bounding box center [129, 370] width 22 height 14
click at [269, 417] on span "Connect Advertising Accounts" at bounding box center [234, 422] width 156 height 17
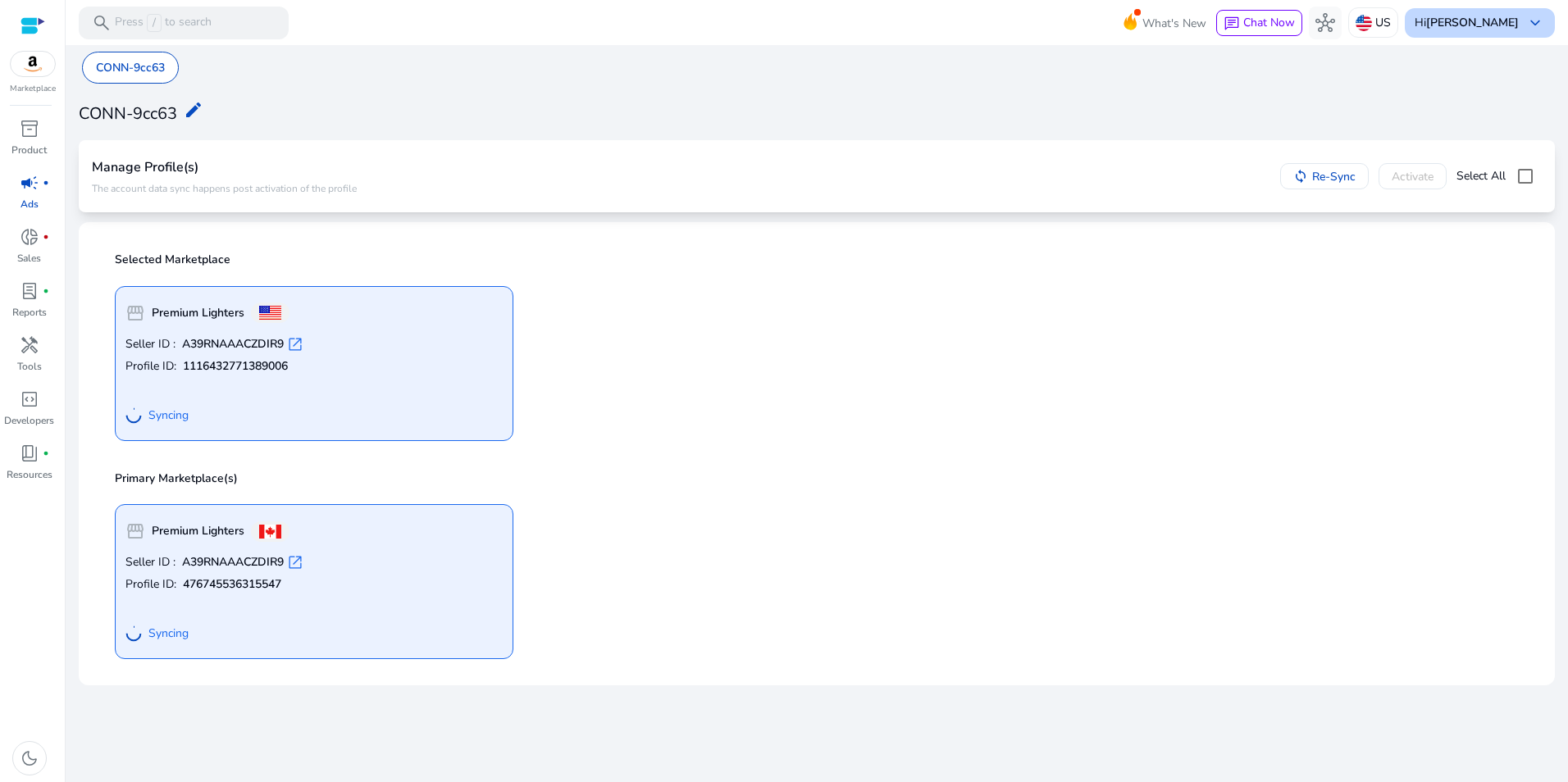
click at [1528, 17] on span "keyboard_arrow_down" at bounding box center [1535, 23] width 20 height 20
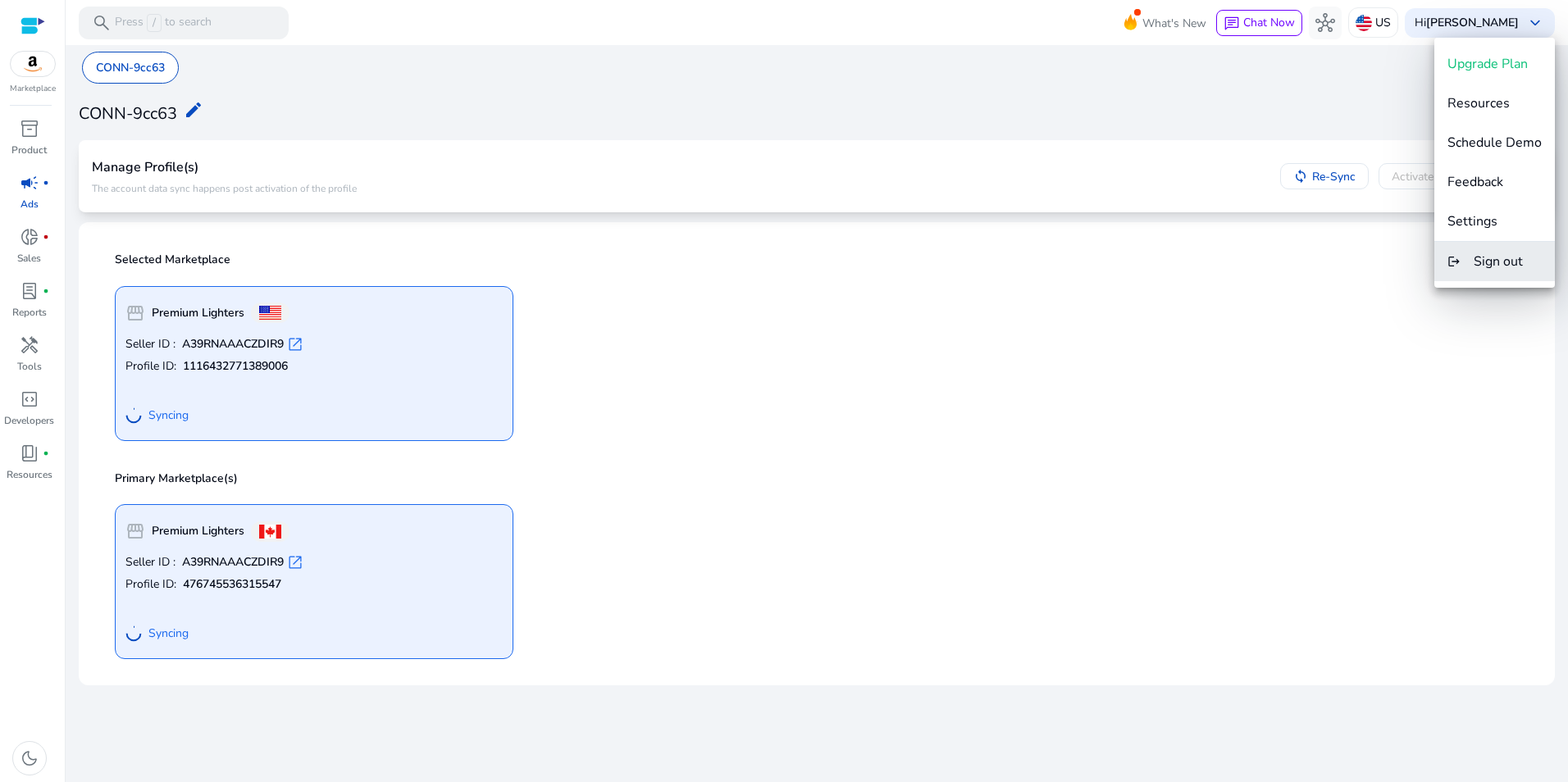
click at [1485, 263] on span "Sign out" at bounding box center [1499, 262] width 50 height 18
